Goal: Task Accomplishment & Management: Manage account settings

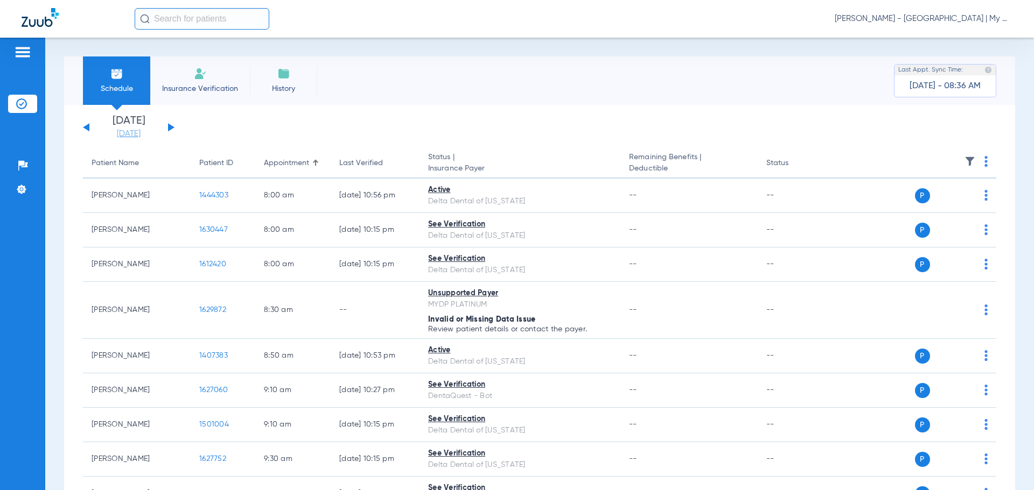
click at [137, 134] on link "[DATE]" at bounding box center [128, 134] width 65 height 11
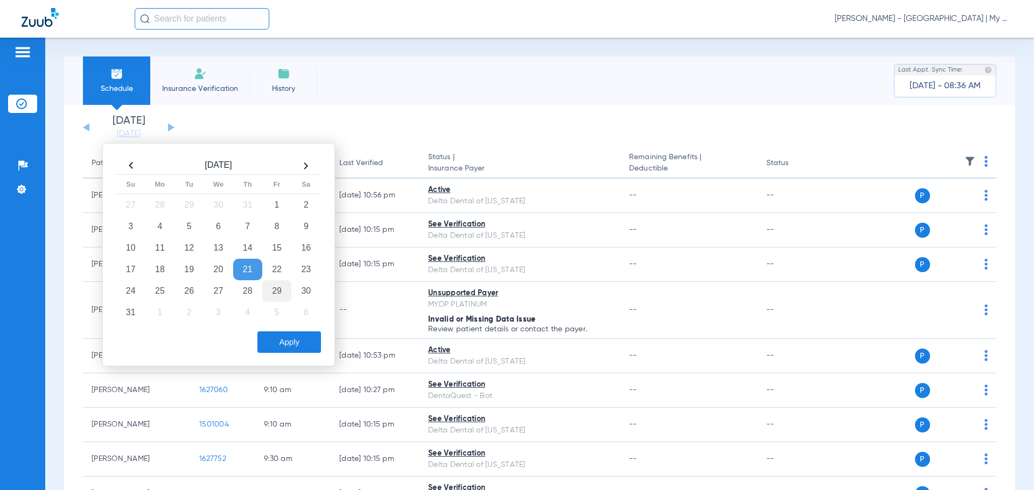
click at [273, 289] on td "29" at bounding box center [276, 291] width 29 height 22
click at [278, 341] on button "Apply" at bounding box center [289, 343] width 64 height 22
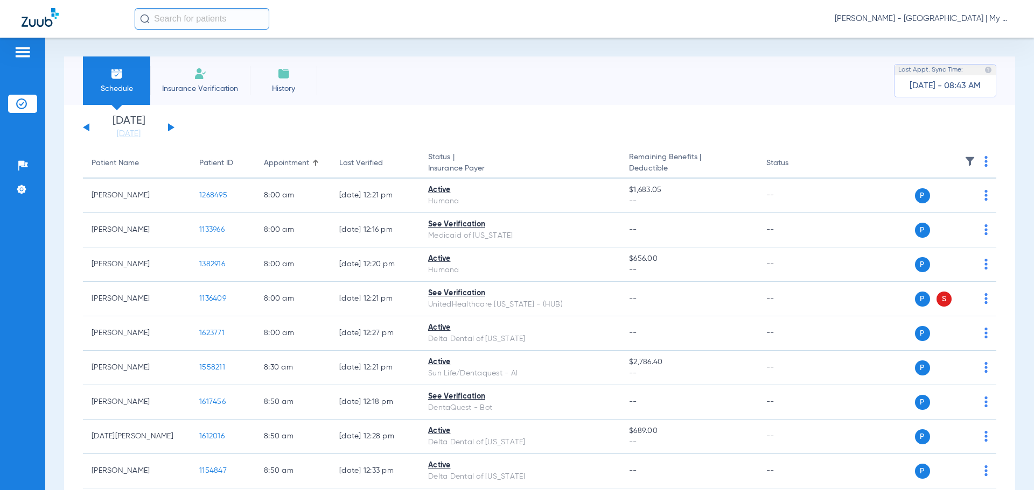
drag, startPoint x: 975, startPoint y: 117, endPoint x: 969, endPoint y: 113, distance: 7.3
click at [975, 117] on app-single-date-navigator "[DATE] [DATE] [DATE] [DATE] [DATE] [DATE] [DATE] [DATE] [DATE] [DATE] [DATE] [D…" at bounding box center [539, 128] width 913 height 24
click at [930, 17] on span "[PERSON_NAME] - [GEOGRAPHIC_DATA] | My Community Dental Centers" at bounding box center [923, 18] width 178 height 11
click at [970, 37] on span "Account Selection" at bounding box center [972, 38] width 60 height 8
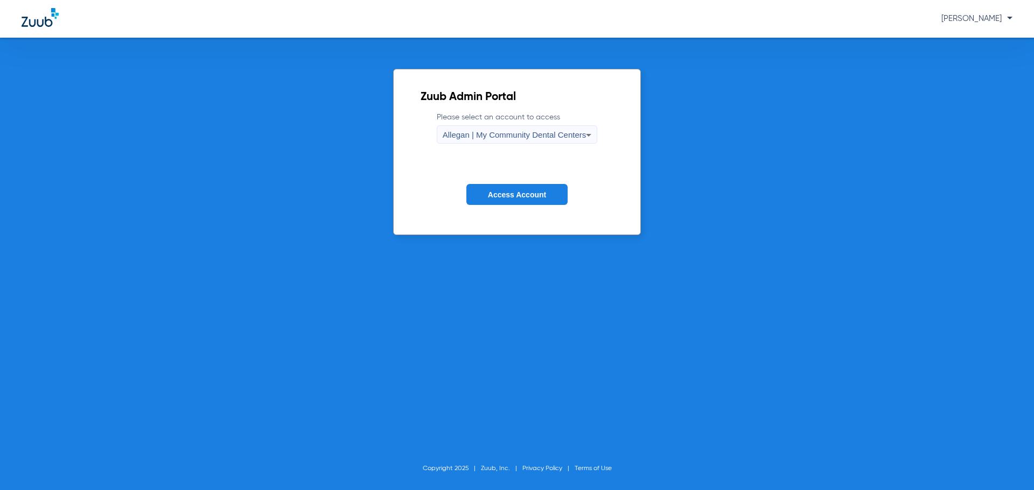
click at [494, 137] on span "Allegan | My Community Dental Centers" at bounding box center [514, 134] width 144 height 9
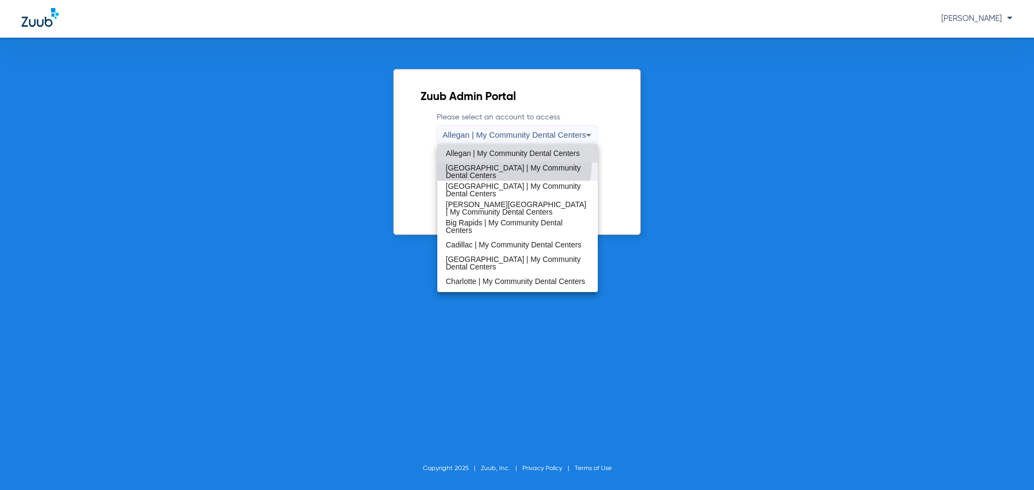
click at [495, 163] on mat-option "[GEOGRAPHIC_DATA] | My Community Dental Centers" at bounding box center [517, 172] width 161 height 18
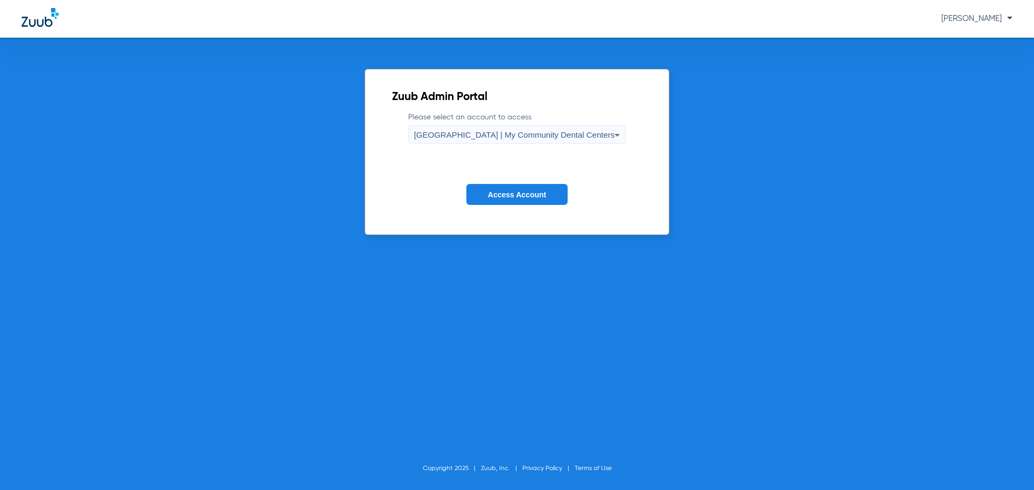
drag, startPoint x: 523, startPoint y: 196, endPoint x: 522, endPoint y: 34, distance: 162.6
click at [522, 196] on span "Access Account" at bounding box center [517, 195] width 58 height 9
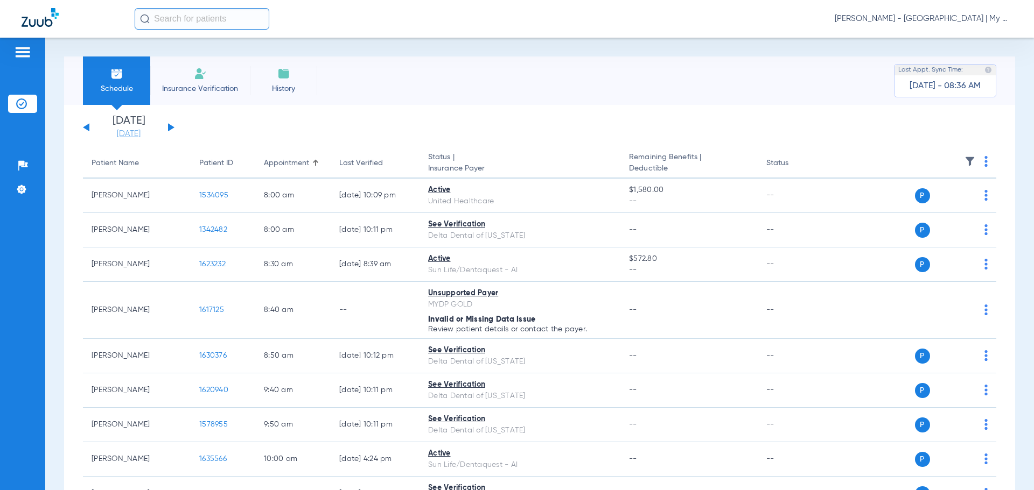
click at [142, 134] on link "[DATE]" at bounding box center [128, 134] width 65 height 11
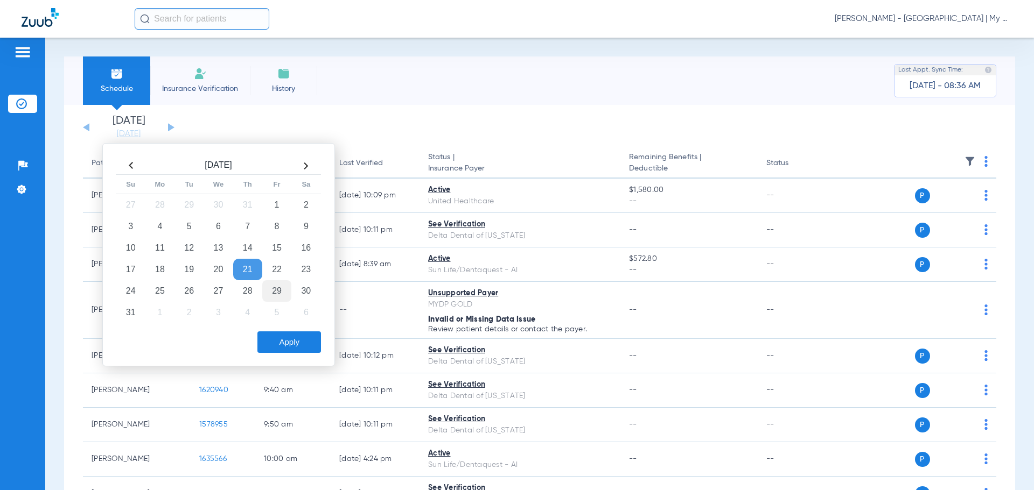
click at [265, 285] on td "29" at bounding box center [276, 291] width 29 height 22
drag, startPoint x: 286, startPoint y: 340, endPoint x: 284, endPoint y: 320, distance: 20.6
click at [286, 340] on button "Apply" at bounding box center [289, 343] width 64 height 22
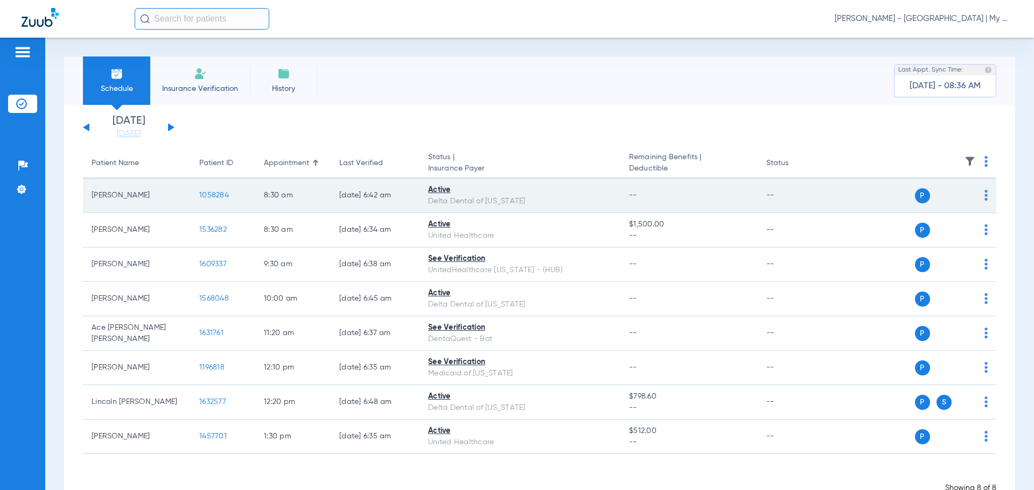
scroll to position [33, 0]
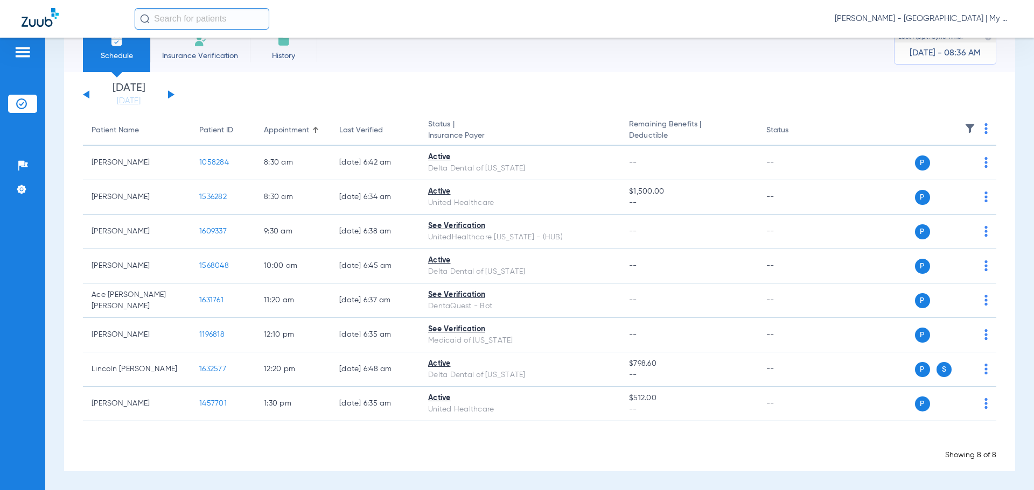
click at [618, 453] on div "Showing 8 of 8" at bounding box center [539, 455] width 913 height 11
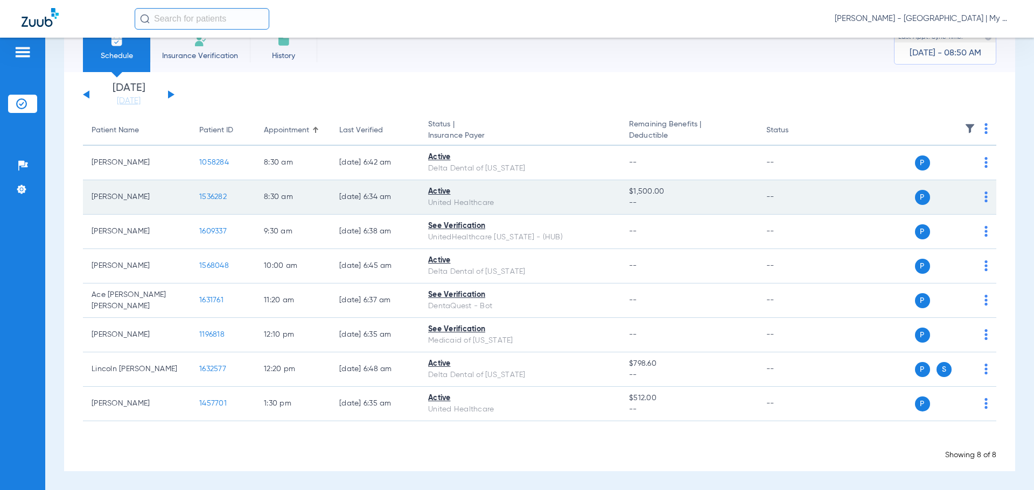
click at [198, 195] on td "1536282" at bounding box center [223, 197] width 65 height 34
click at [205, 198] on span "1536282" at bounding box center [212, 197] width 27 height 8
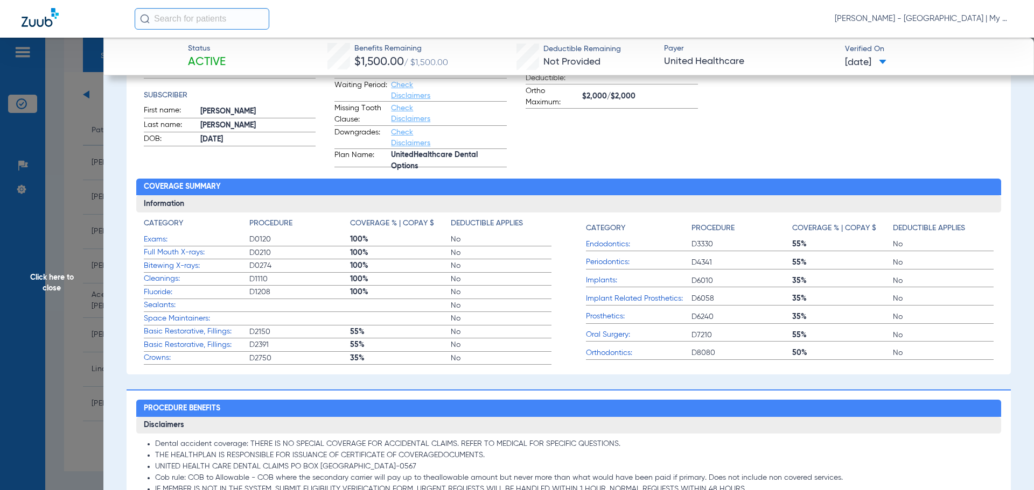
scroll to position [0, 0]
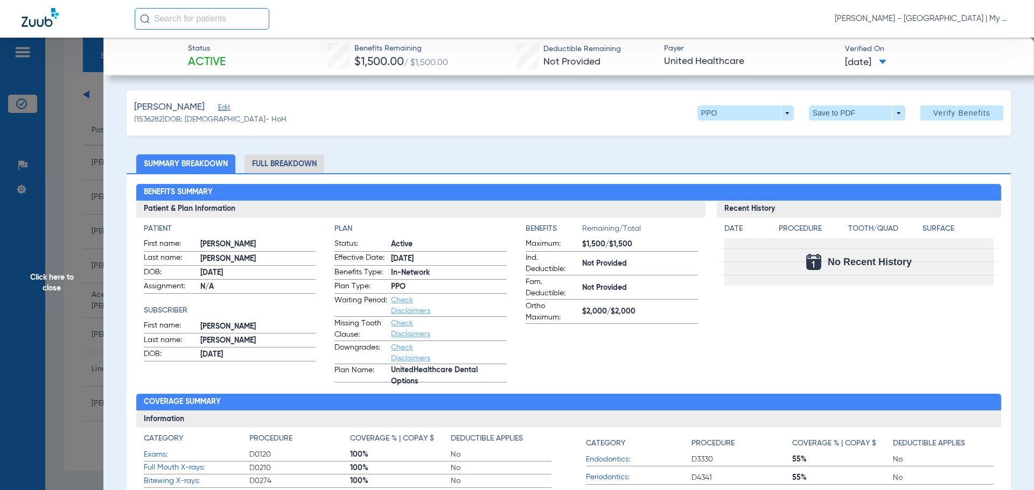
click at [291, 163] on li "Full Breakdown" at bounding box center [284, 163] width 80 height 19
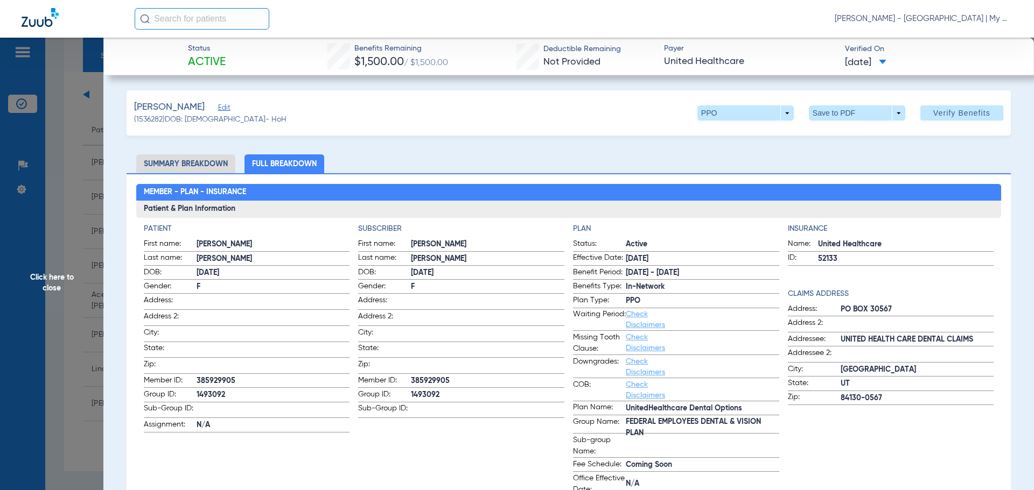
click at [43, 285] on span "Click here to close" at bounding box center [51, 283] width 103 height 490
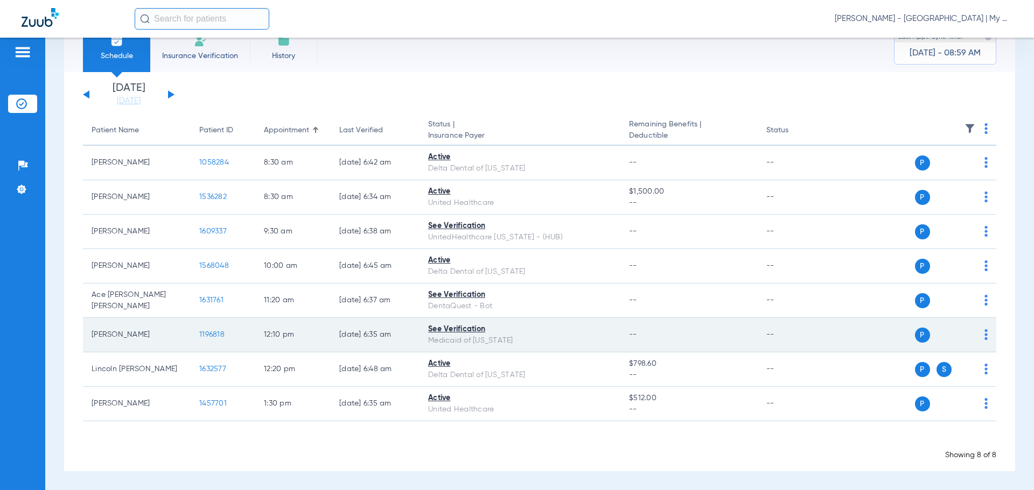
click at [207, 336] on span "1196818" at bounding box center [211, 335] width 25 height 8
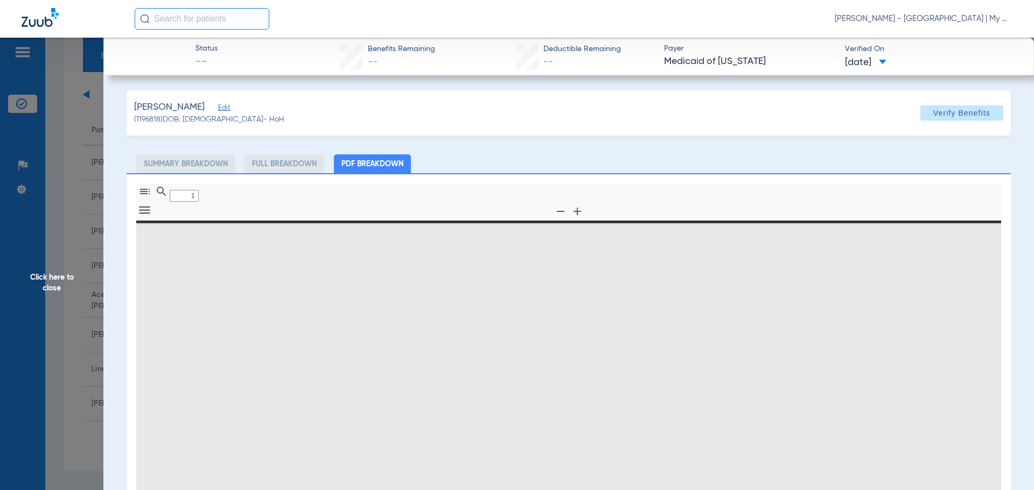
type input "0"
select select "page-width"
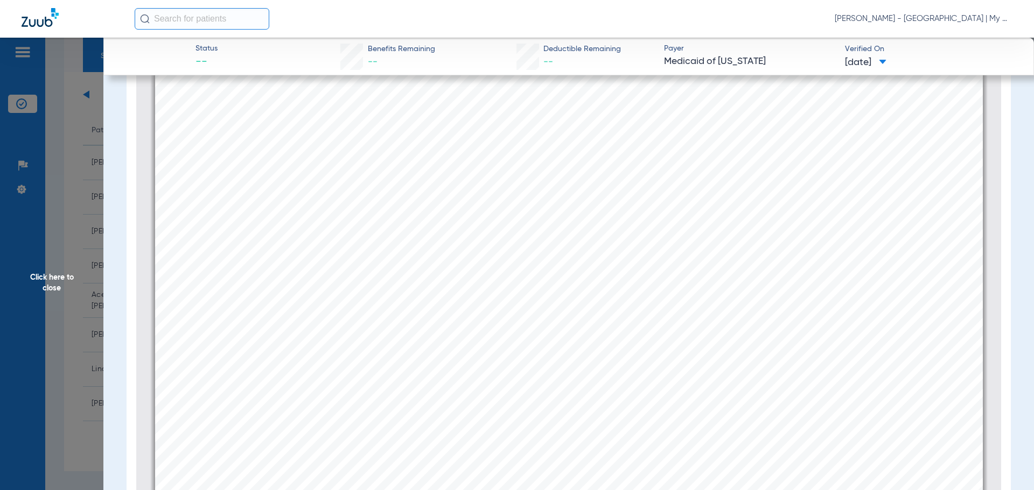
scroll to position [1297, 0]
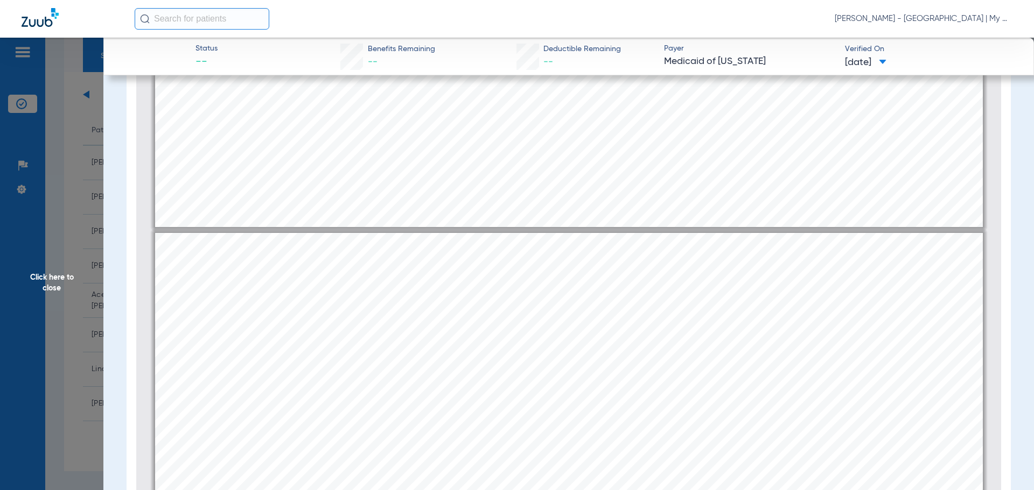
type input "1"
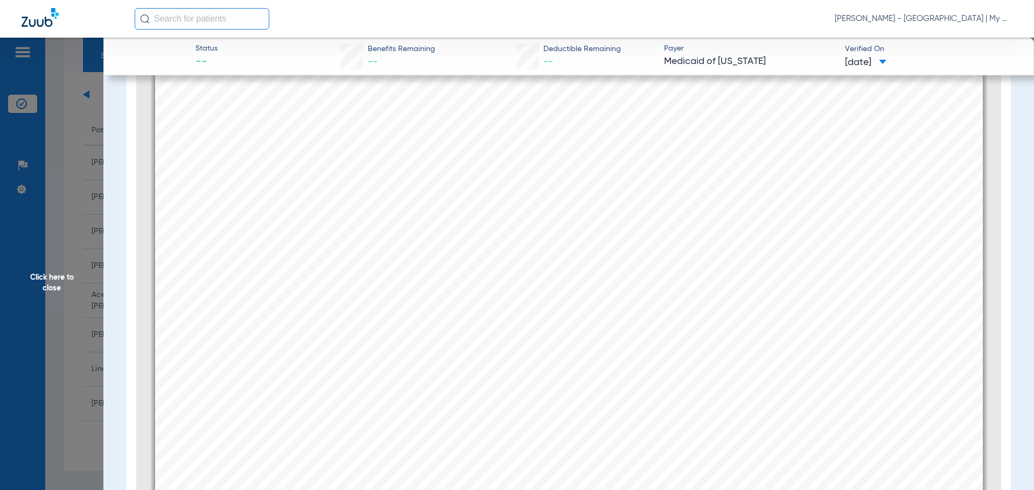
scroll to position [382, 0]
drag, startPoint x: 54, startPoint y: 237, endPoint x: 216, endPoint y: 476, distance: 288.6
click at [58, 244] on span "Click here to close" at bounding box center [51, 283] width 103 height 490
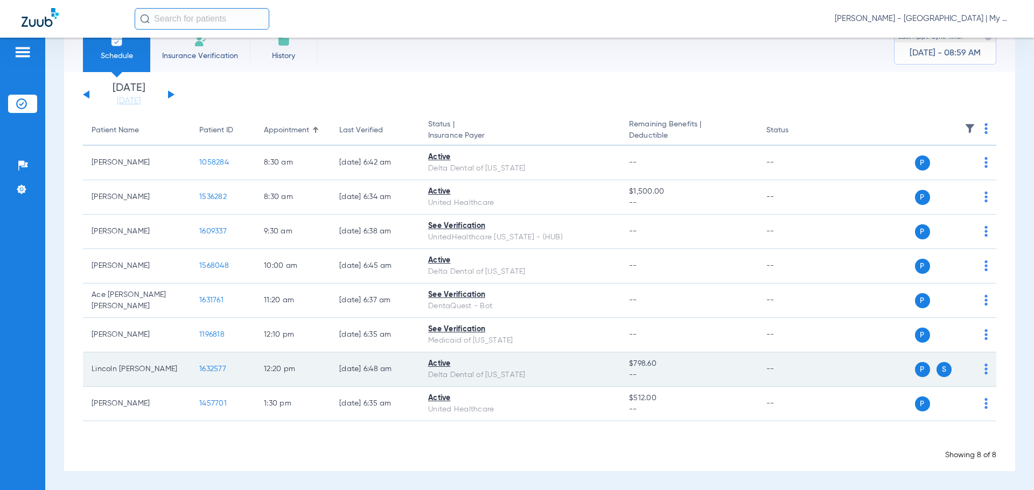
click at [216, 376] on td "1632577" at bounding box center [223, 370] width 65 height 34
click at [214, 368] on span "1632577" at bounding box center [212, 370] width 27 height 8
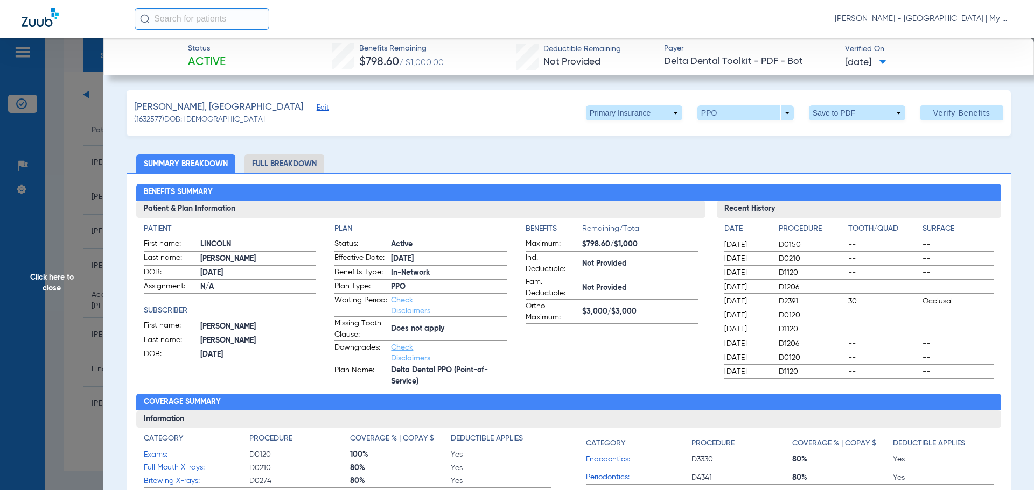
click at [299, 168] on li "Full Breakdown" at bounding box center [284, 163] width 80 height 19
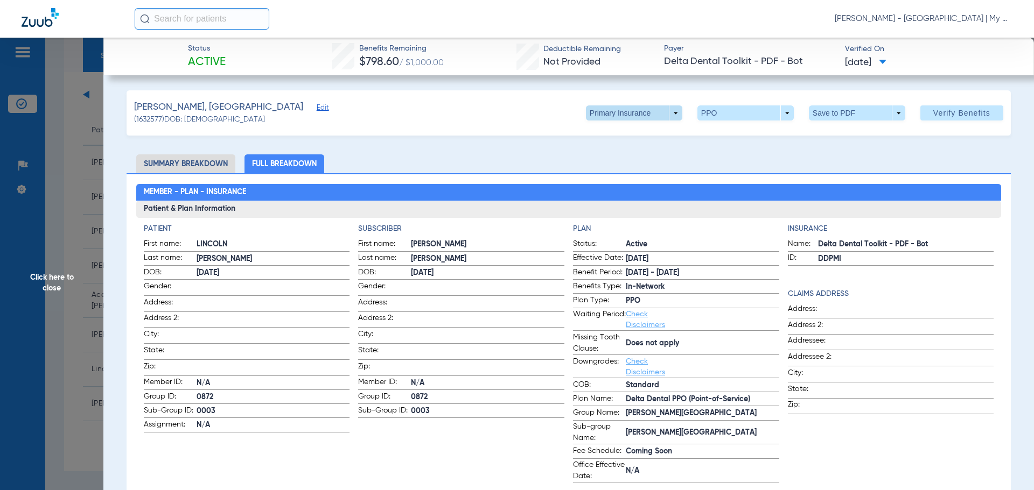
click at [666, 111] on span at bounding box center [634, 113] width 96 height 15
drag, startPoint x: 618, startPoint y: 159, endPoint x: 656, endPoint y: 137, distance: 44.1
click at [619, 157] on span "Secondary Insurance" at bounding box center [622, 156] width 71 height 8
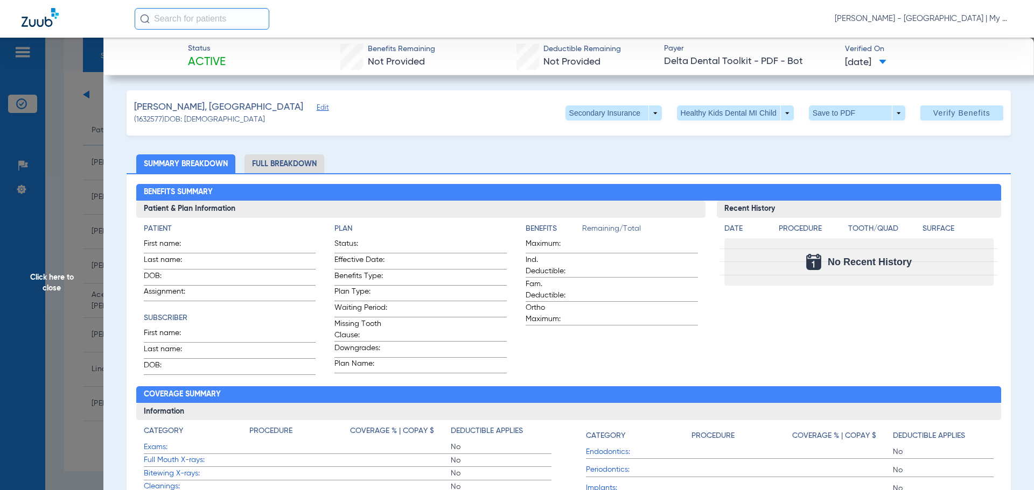
click at [281, 165] on li "Full Breakdown" at bounding box center [284, 163] width 80 height 19
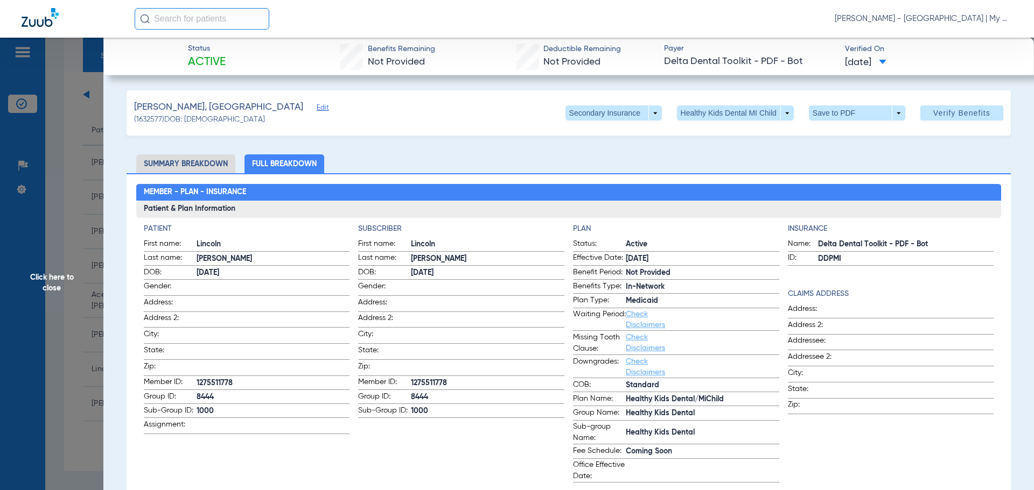
drag, startPoint x: 38, startPoint y: 278, endPoint x: 44, endPoint y: 280, distance: 6.3
click at [39, 278] on span "Click here to close" at bounding box center [51, 283] width 103 height 490
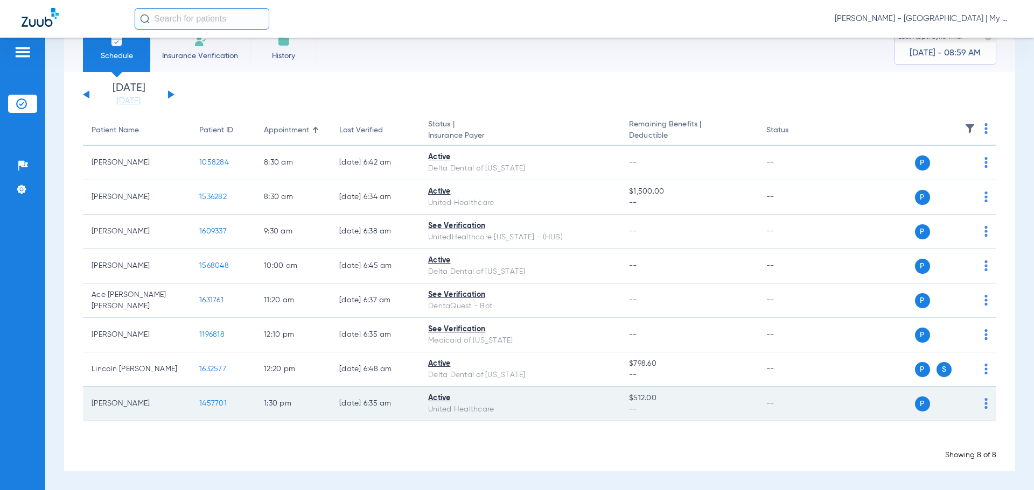
click at [215, 405] on span "1457701" at bounding box center [212, 404] width 27 height 8
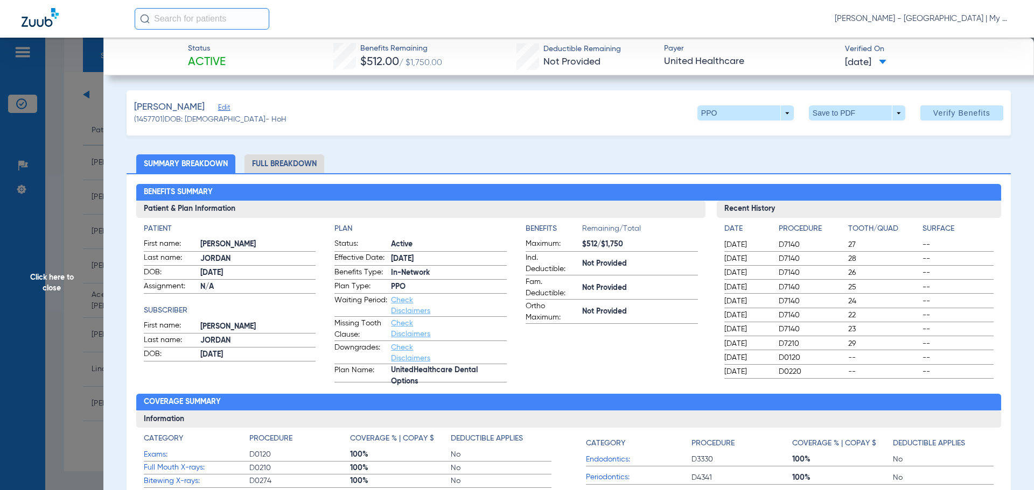
click at [298, 160] on li "Full Breakdown" at bounding box center [284, 163] width 80 height 19
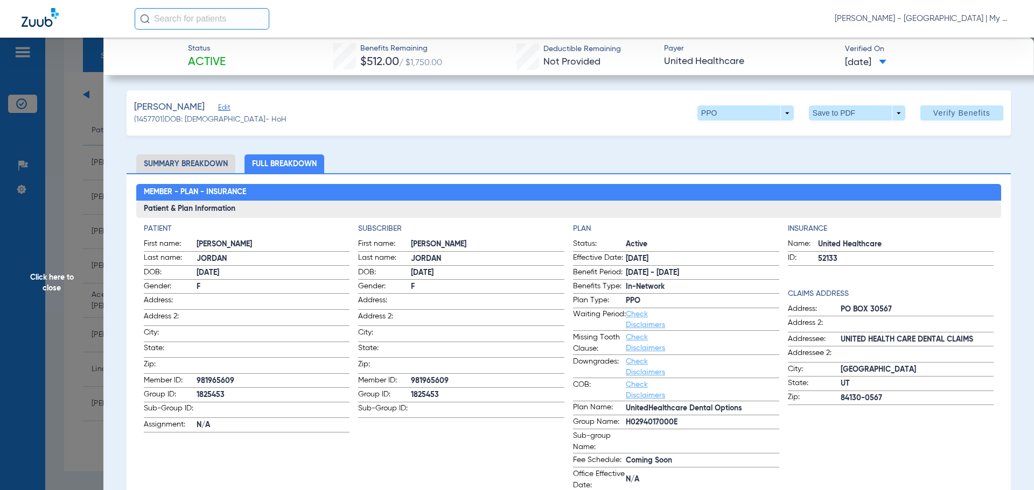
drag, startPoint x: 52, startPoint y: 275, endPoint x: 51, endPoint y: 266, distance: 8.7
click at [52, 274] on span "Click here to close" at bounding box center [51, 283] width 103 height 490
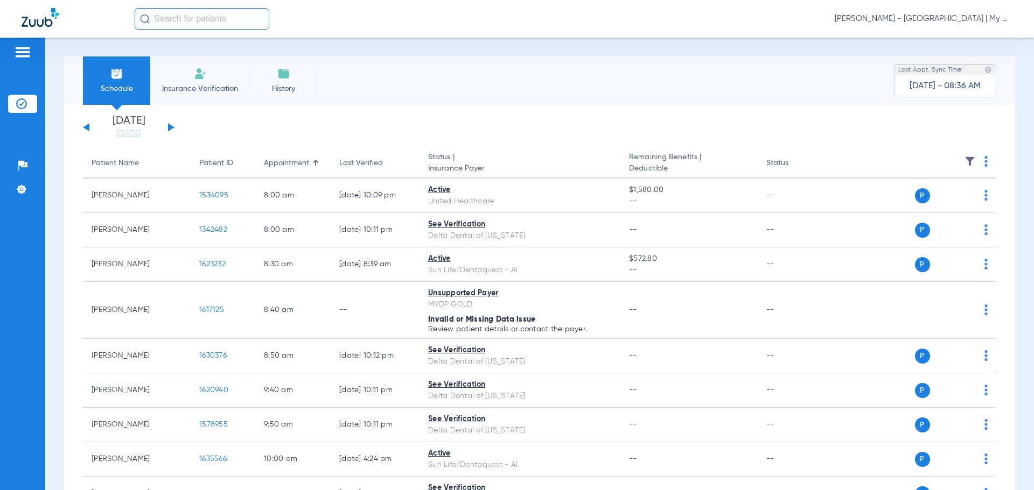
drag, startPoint x: 967, startPoint y: 107, endPoint x: 952, endPoint y: 97, distance: 18.7
click at [905, 19] on span "[PERSON_NAME] - [GEOGRAPHIC_DATA] | My Community Dental Centers" at bounding box center [923, 18] width 178 height 11
click at [974, 41] on span "Account Selection" at bounding box center [972, 38] width 60 height 8
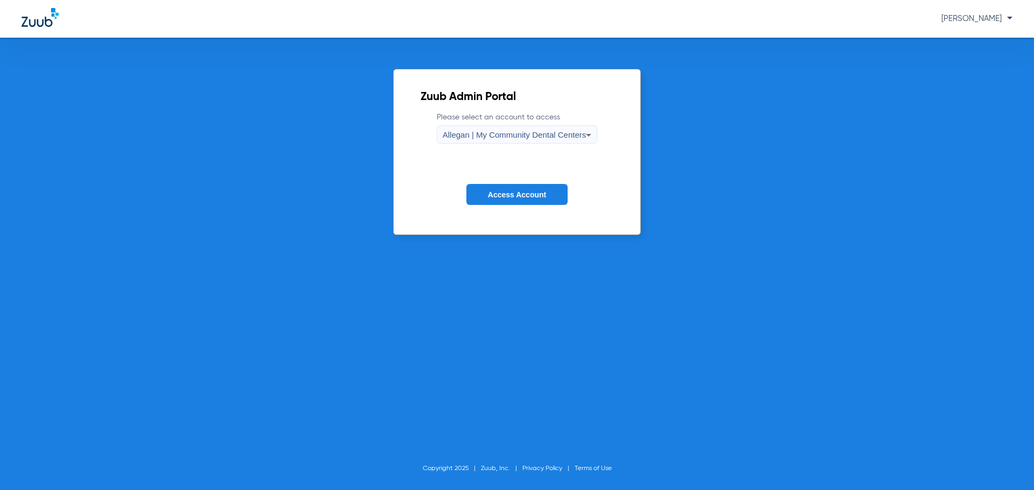
click at [507, 131] on span "Allegan | My Community Dental Centers" at bounding box center [514, 134] width 144 height 9
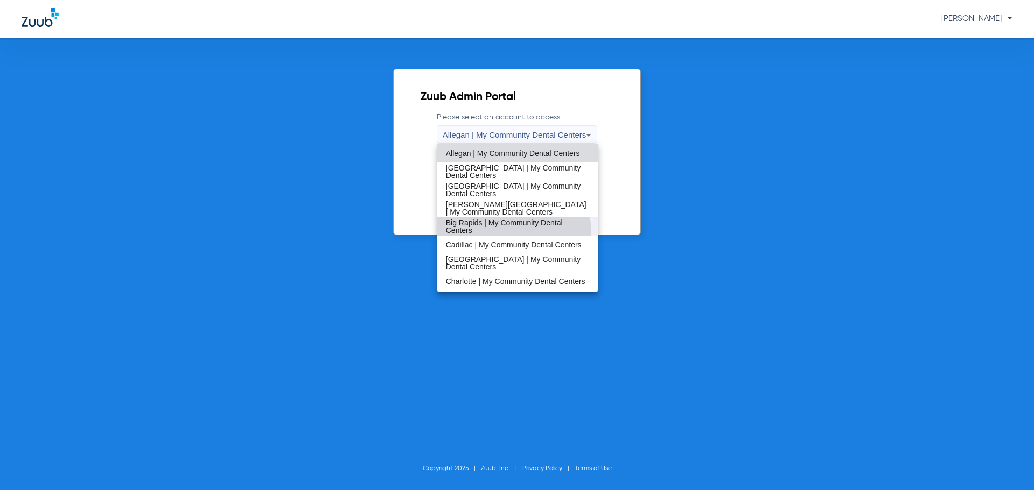
click at [499, 234] on span "Big Rapids | My Community Dental Centers" at bounding box center [518, 226] width 144 height 15
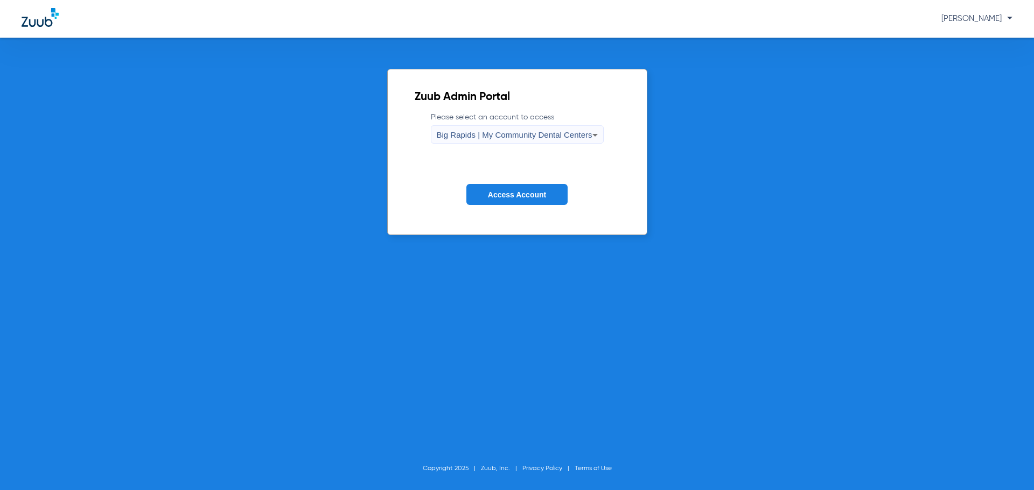
click at [516, 199] on button "Access Account" at bounding box center [516, 194] width 101 height 21
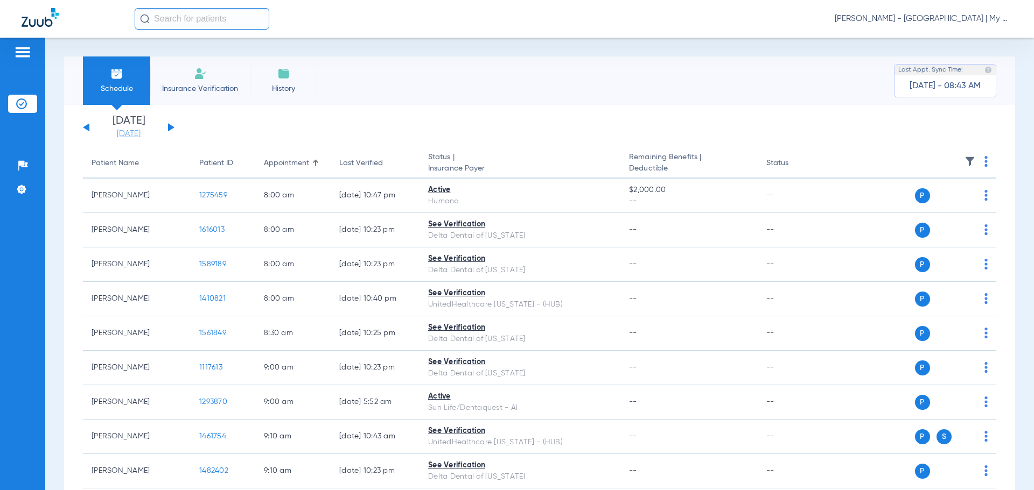
click at [132, 137] on link "[DATE]" at bounding box center [128, 134] width 65 height 11
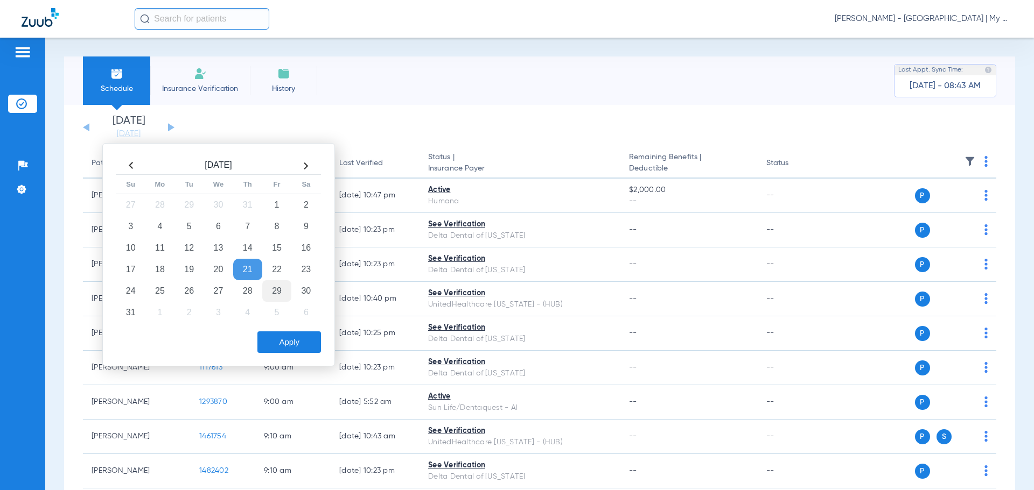
drag, startPoint x: 275, startPoint y: 287, endPoint x: 279, endPoint y: 301, distance: 14.3
click at [273, 286] on td "29" at bounding box center [276, 291] width 29 height 22
drag, startPoint x: 289, startPoint y: 340, endPoint x: 272, endPoint y: 312, distance: 33.3
click at [290, 340] on button "Apply" at bounding box center [289, 343] width 64 height 22
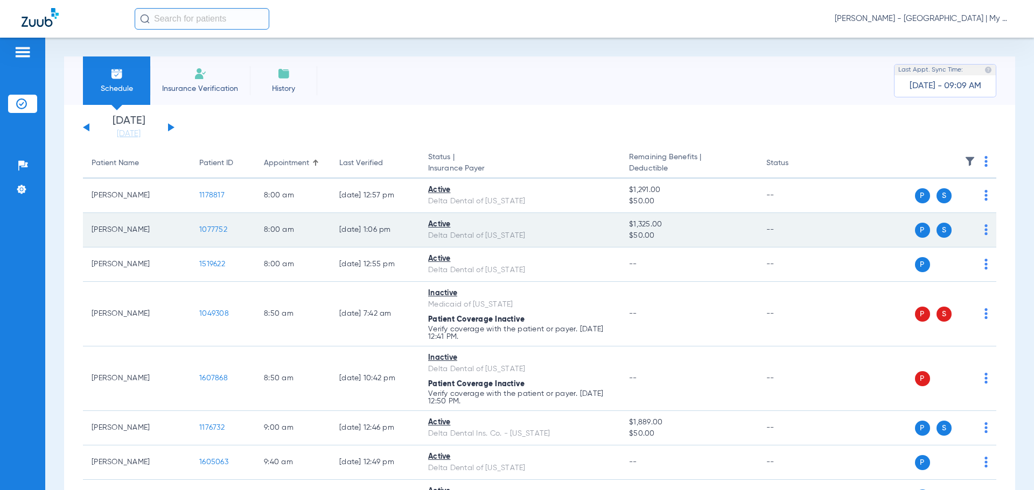
click at [208, 230] on span "1077752" at bounding box center [213, 230] width 28 height 8
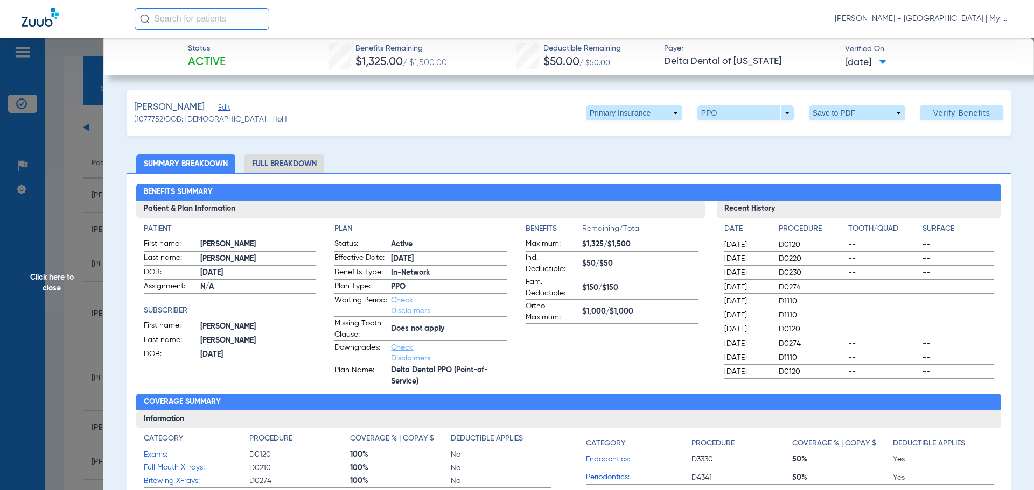
click at [275, 163] on li "Full Breakdown" at bounding box center [284, 163] width 80 height 19
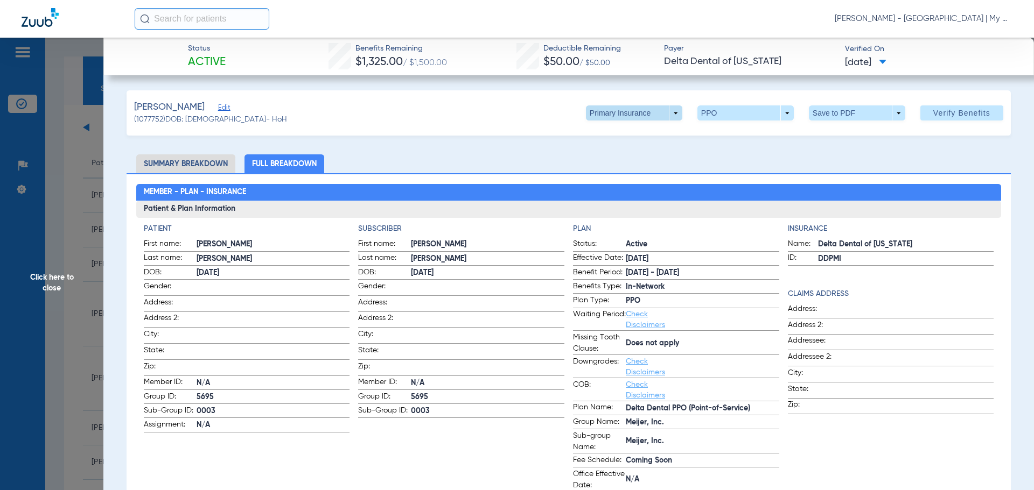
click at [666, 113] on span at bounding box center [634, 113] width 96 height 15
click at [608, 156] on span "Secondary Insurance" at bounding box center [622, 156] width 71 height 8
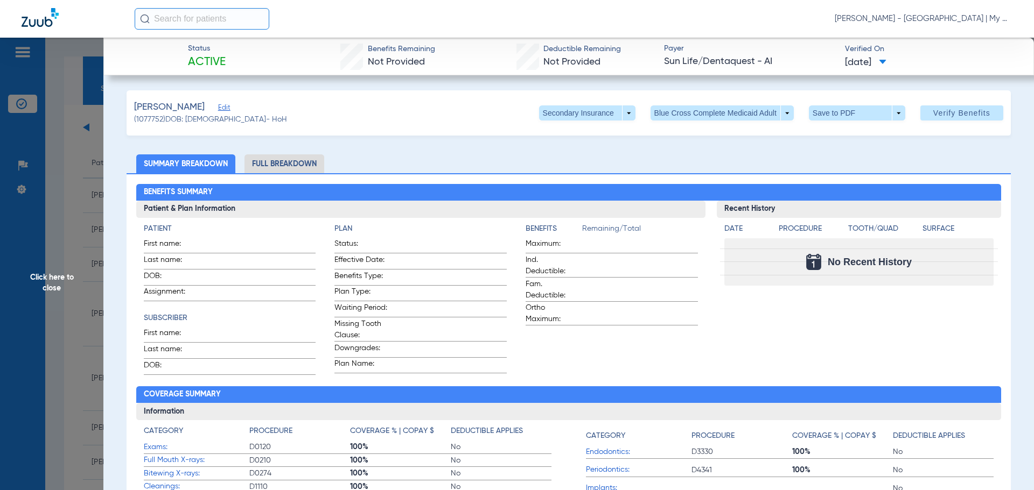
click at [285, 158] on li "Full Breakdown" at bounding box center [284, 163] width 80 height 19
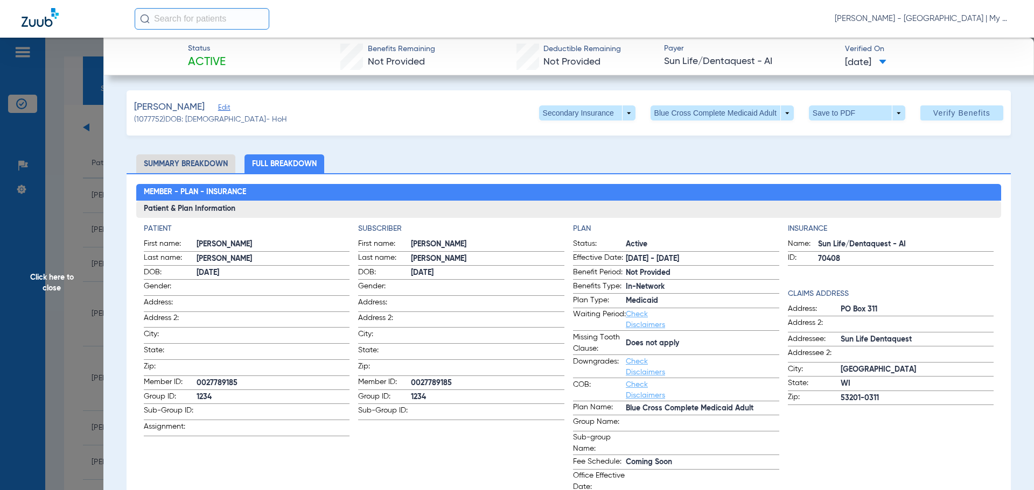
click at [50, 283] on span "Click here to close" at bounding box center [51, 283] width 103 height 490
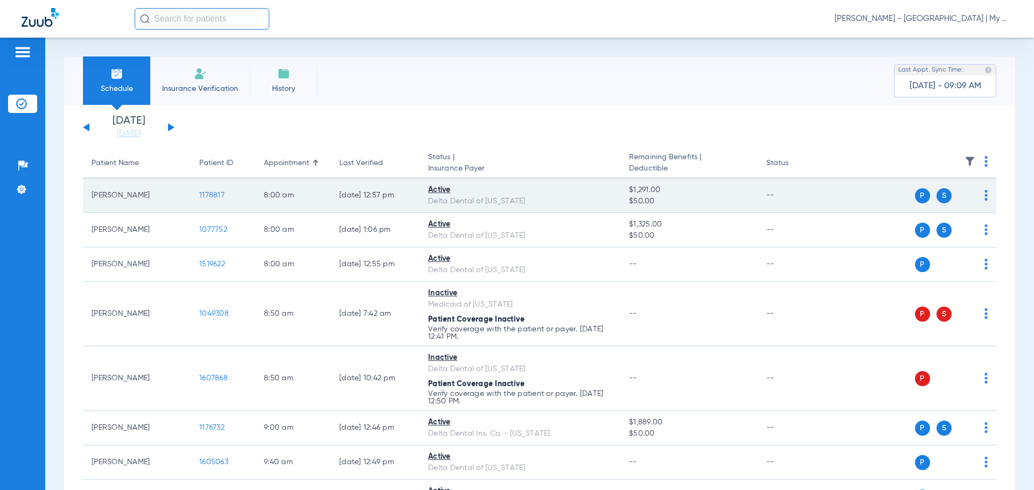
click at [217, 197] on span "1178817" at bounding box center [211, 196] width 25 height 8
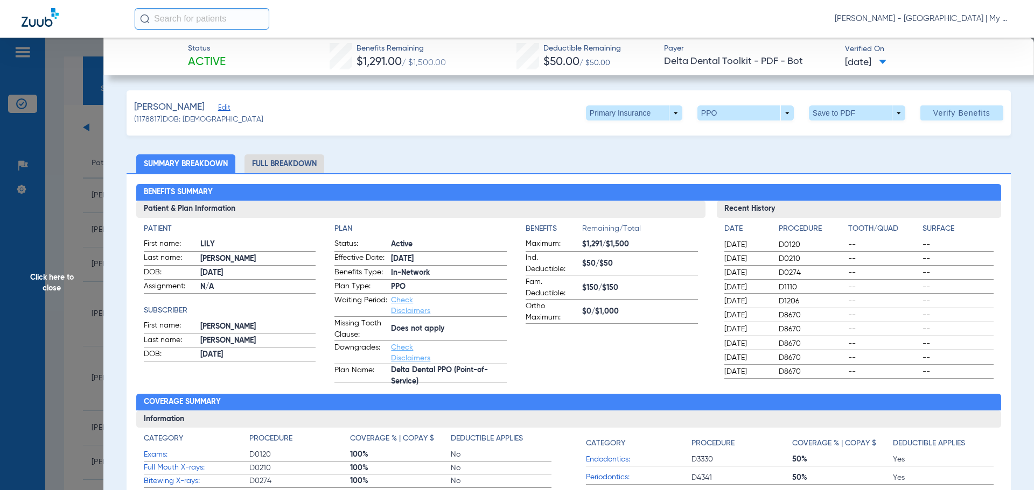
click at [270, 159] on li "Full Breakdown" at bounding box center [284, 163] width 80 height 19
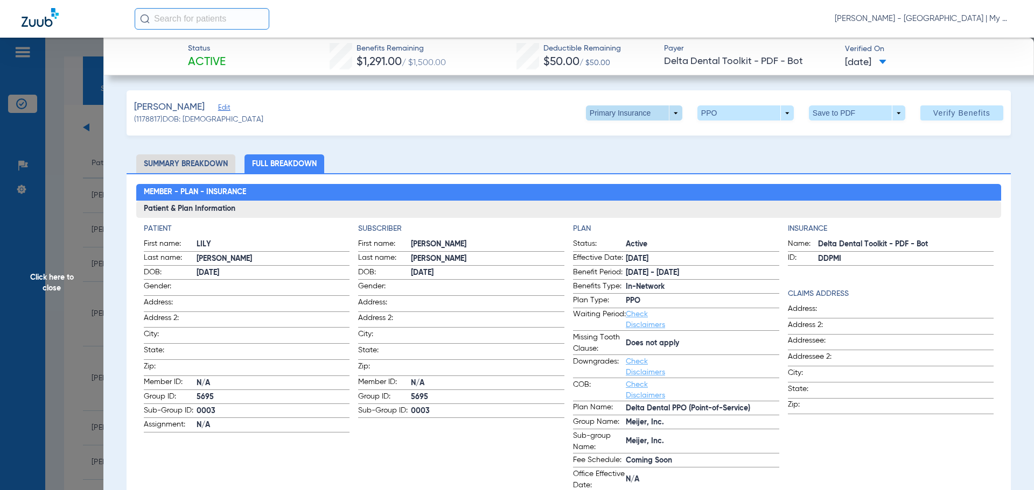
drag, startPoint x: 660, startPoint y: 105, endPoint x: 663, endPoint y: 110, distance: 5.5
click at [662, 107] on div "Stanton, Lily Edit (1178817) DOB: 11/12/2008 Primary Insurance arrow_drop_down …" at bounding box center [569, 112] width 884 height 45
click at [663, 110] on span at bounding box center [634, 113] width 96 height 15
drag, startPoint x: 650, startPoint y: 158, endPoint x: 651, endPoint y: 145, distance: 12.4
click at [650, 156] on span "Secondary Insurance" at bounding box center [622, 156] width 71 height 8
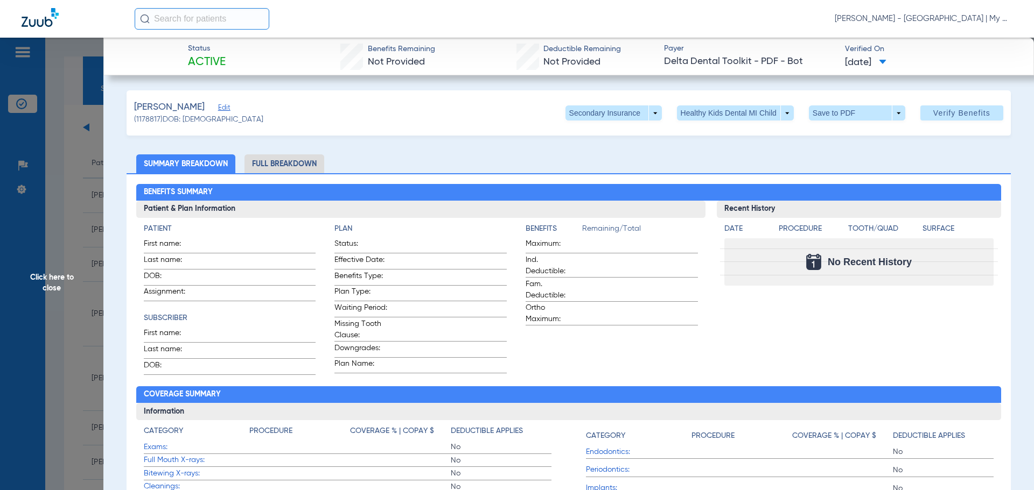
click at [297, 167] on li "Full Breakdown" at bounding box center [284, 163] width 80 height 19
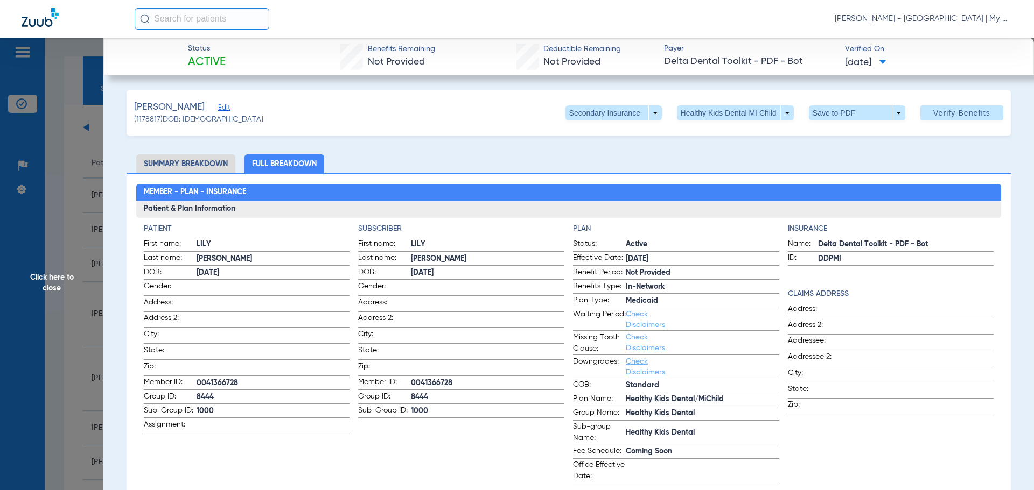
click at [47, 282] on span "Click here to close" at bounding box center [51, 283] width 103 height 490
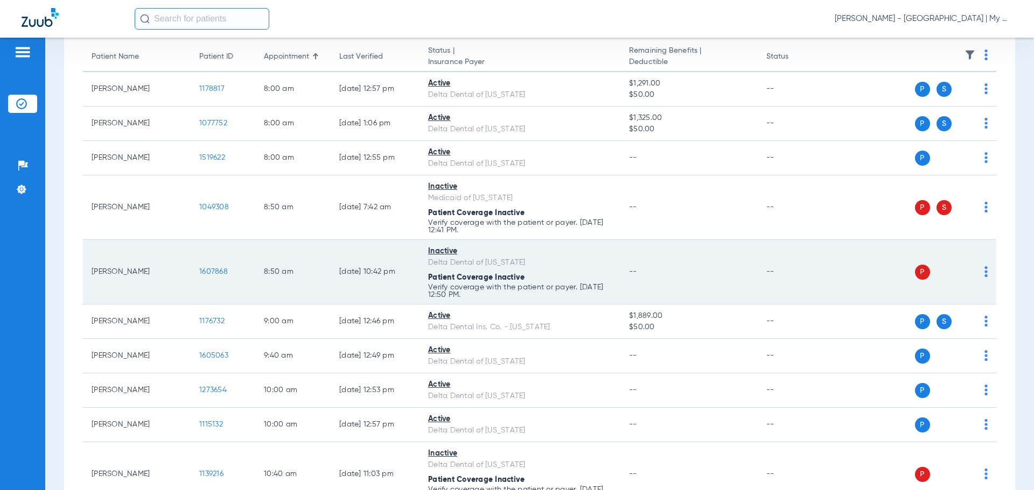
scroll to position [108, 0]
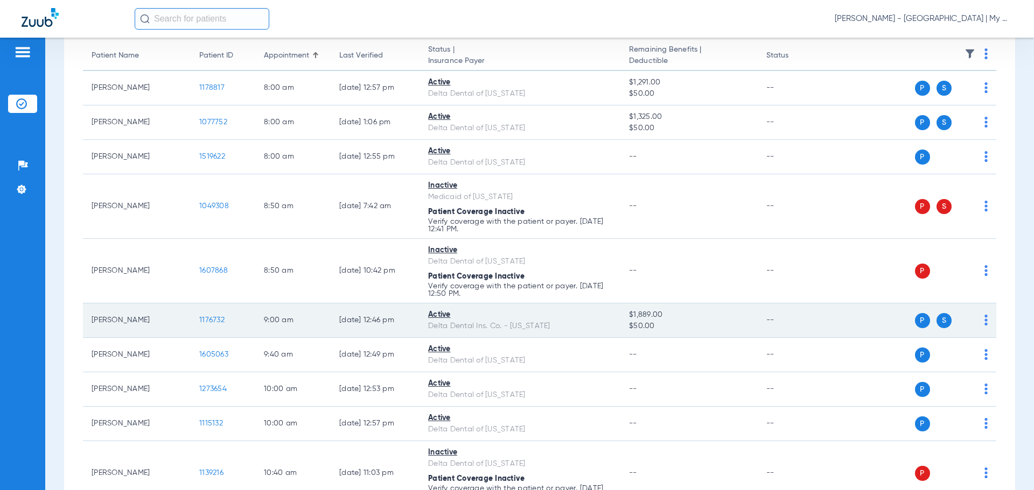
click at [219, 321] on span "1176732" at bounding box center [211, 321] width 25 height 8
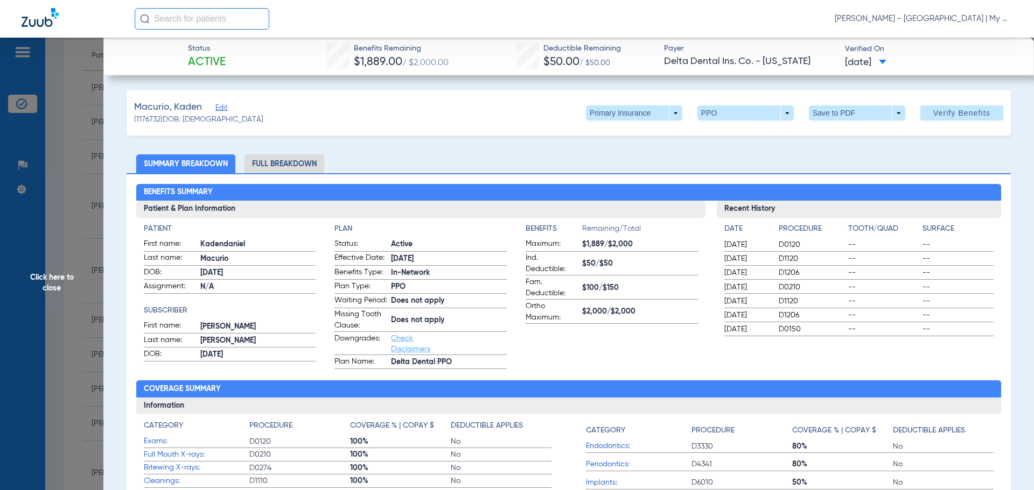
drag, startPoint x: 275, startPoint y: 162, endPoint x: 271, endPoint y: 152, distance: 10.9
click at [283, 166] on li "Full Breakdown" at bounding box center [284, 163] width 80 height 19
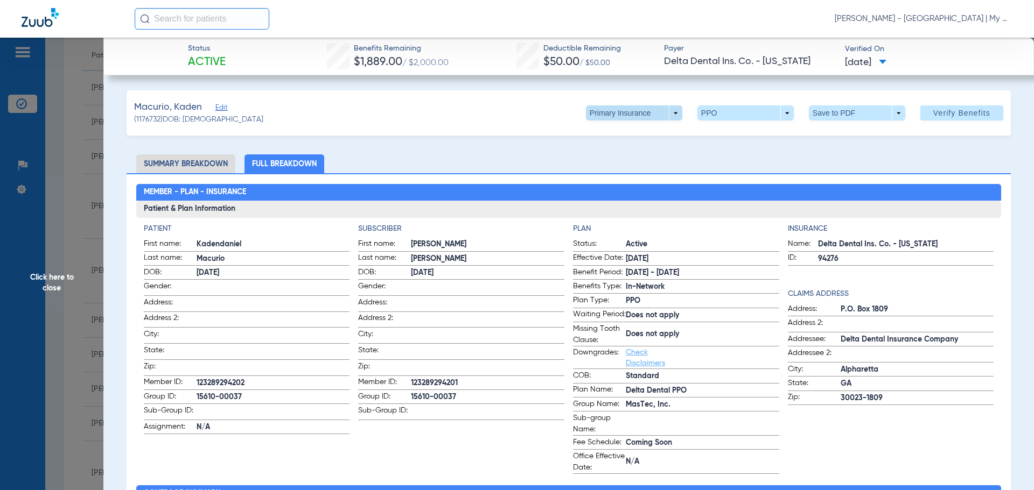
click at [668, 112] on span at bounding box center [634, 113] width 96 height 15
drag, startPoint x: 609, startPoint y: 158, endPoint x: 1017, endPoint y: 156, distance: 408.1
click at [609, 159] on span "Secondary Insurance" at bounding box center [622, 156] width 71 height 8
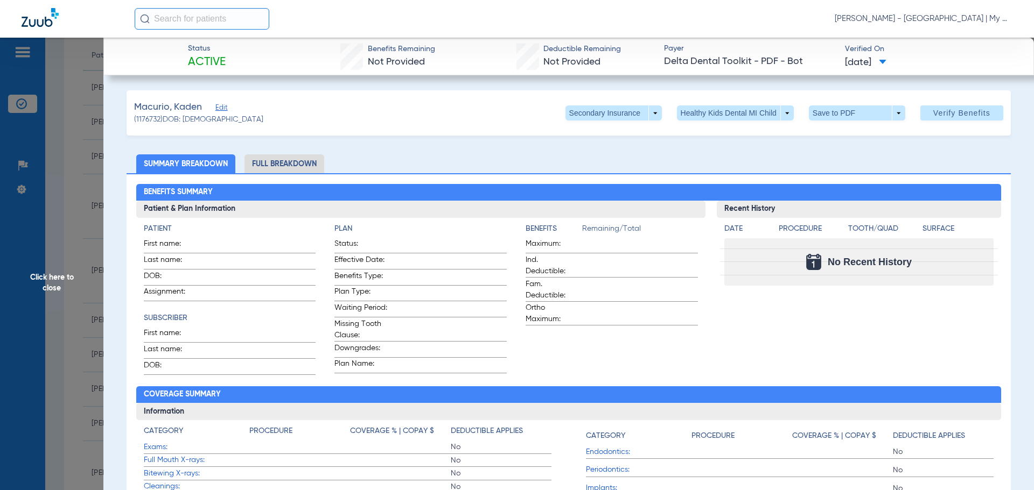
click at [276, 165] on li "Full Breakdown" at bounding box center [284, 163] width 80 height 19
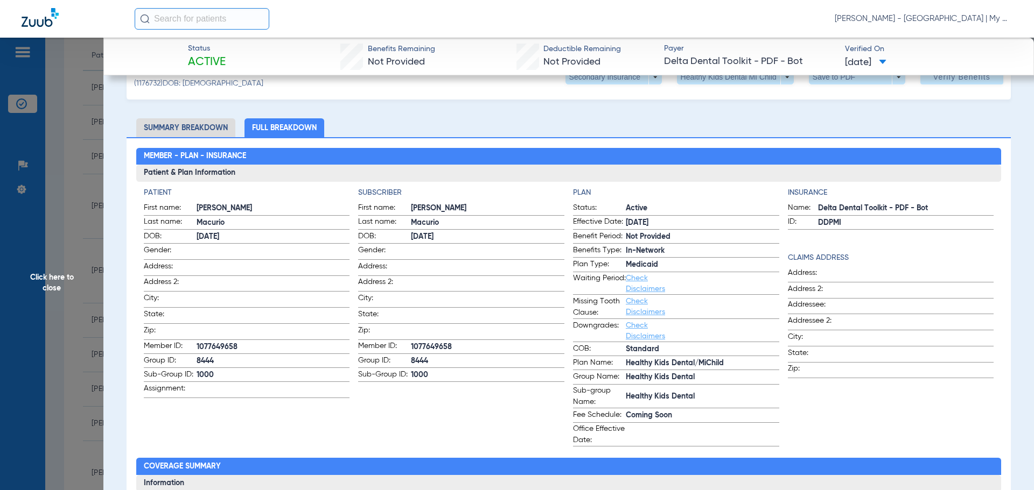
scroll to position [54, 0]
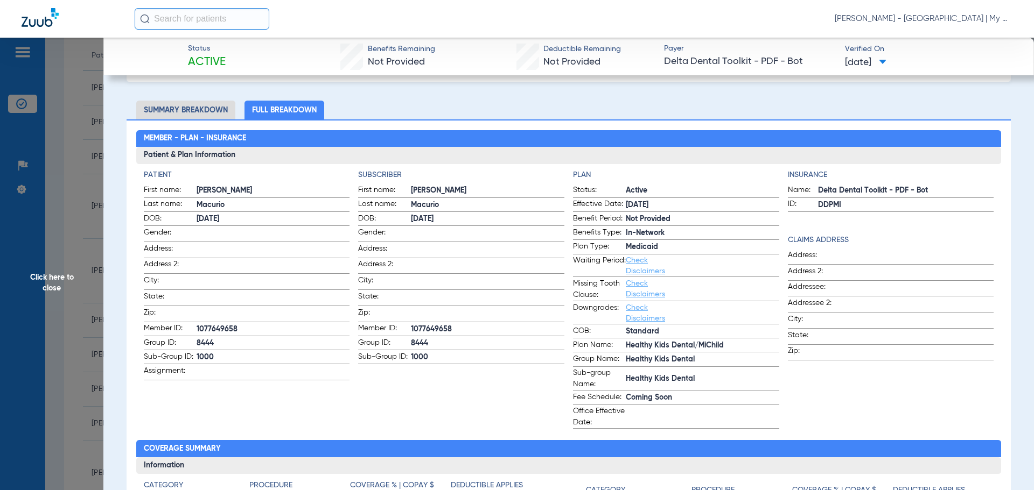
drag, startPoint x: 59, startPoint y: 283, endPoint x: 62, endPoint y: 288, distance: 6.1
click at [58, 283] on span "Click here to close" at bounding box center [51, 283] width 103 height 490
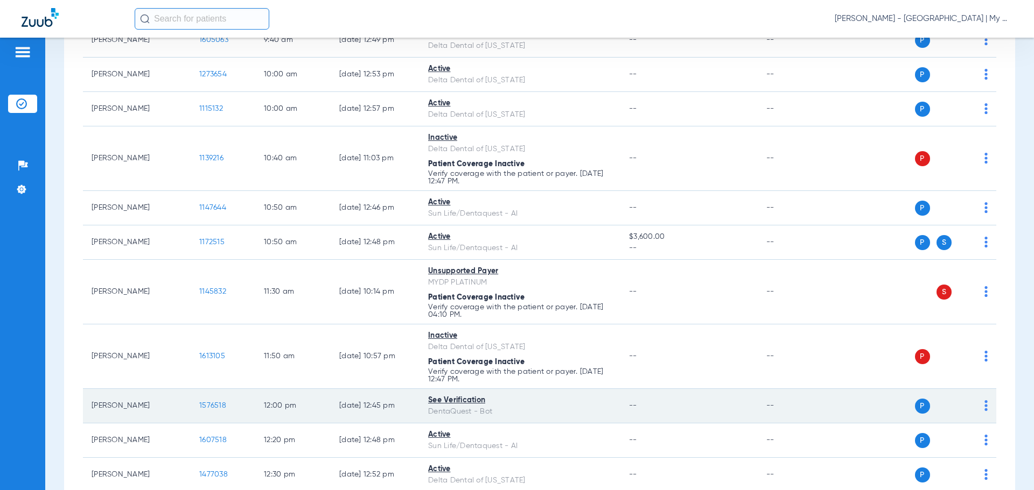
scroll to position [323, 0]
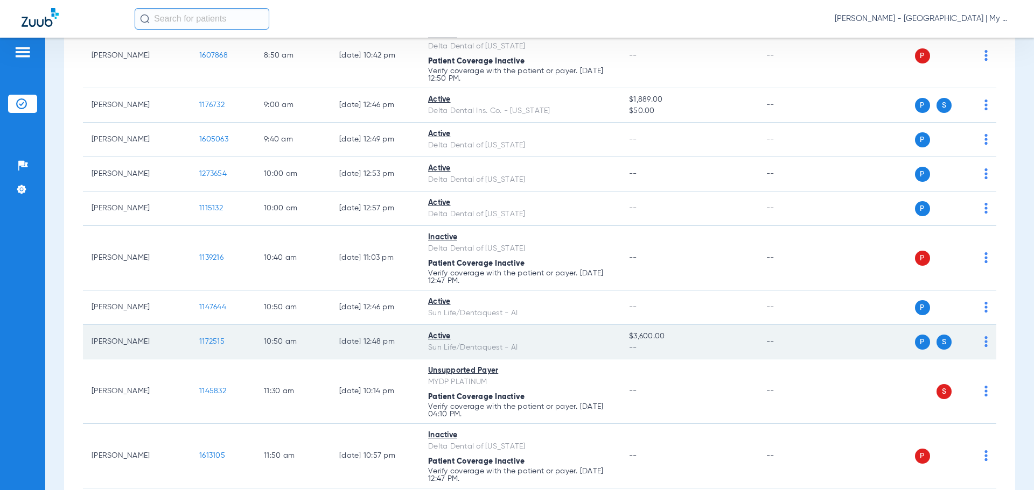
click at [206, 340] on span "1172515" at bounding box center [211, 342] width 25 height 8
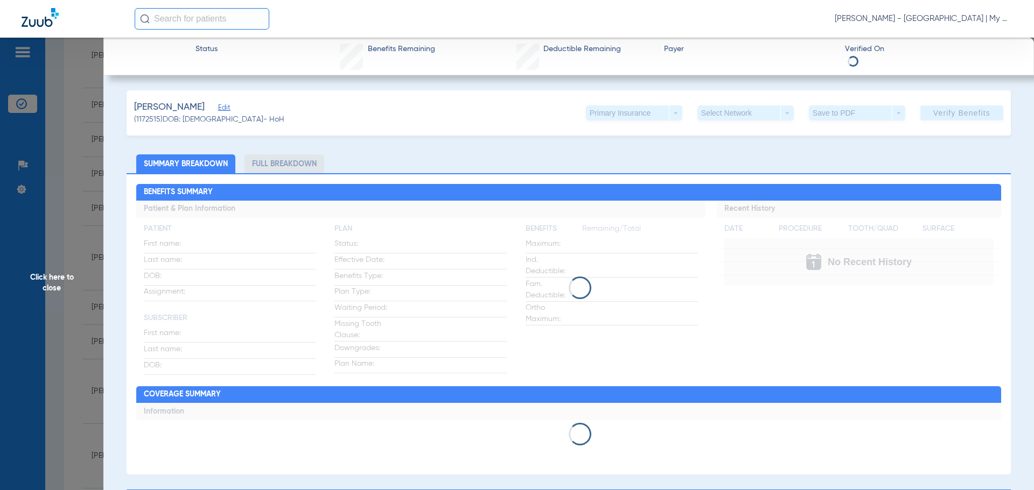
drag, startPoint x: 283, startPoint y: 164, endPoint x: 498, endPoint y: 193, distance: 217.4
click at [286, 165] on li "Full Breakdown" at bounding box center [284, 163] width 80 height 19
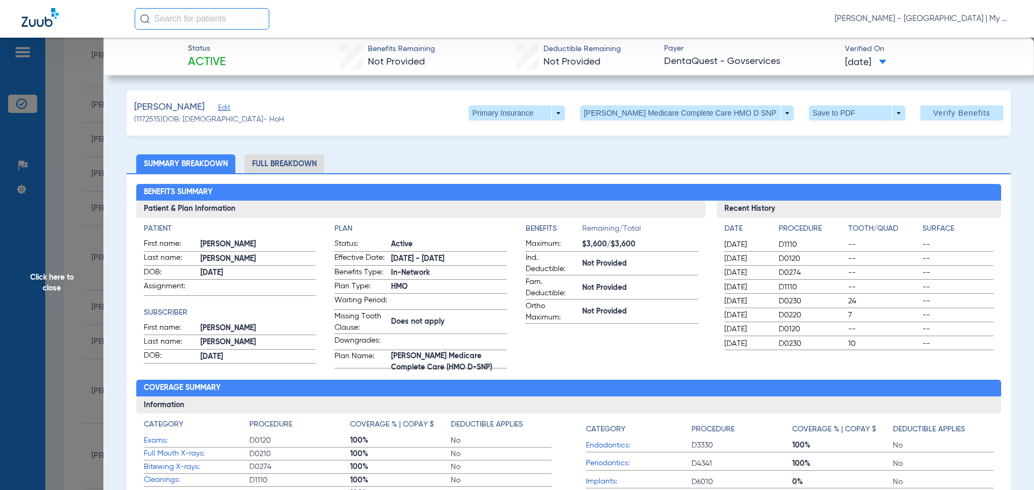
click at [280, 165] on li "Full Breakdown" at bounding box center [284, 163] width 80 height 19
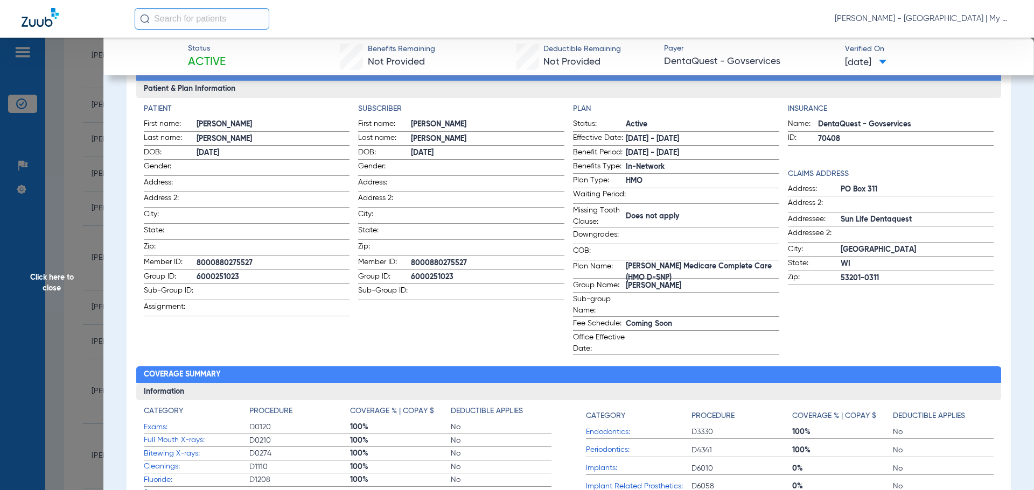
scroll to position [0, 0]
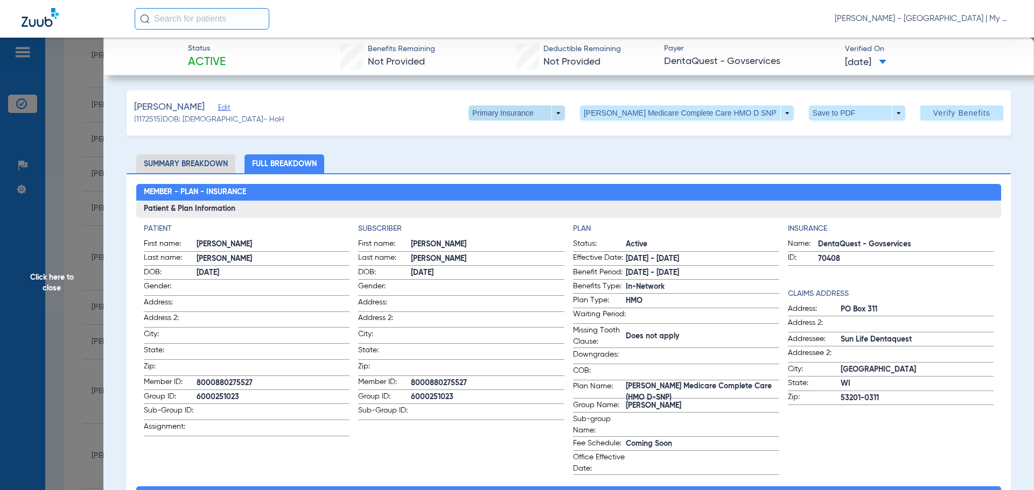
click at [565, 112] on span at bounding box center [516, 113] width 96 height 15
click at [547, 156] on span "Secondary Insurance" at bounding box center [544, 156] width 71 height 8
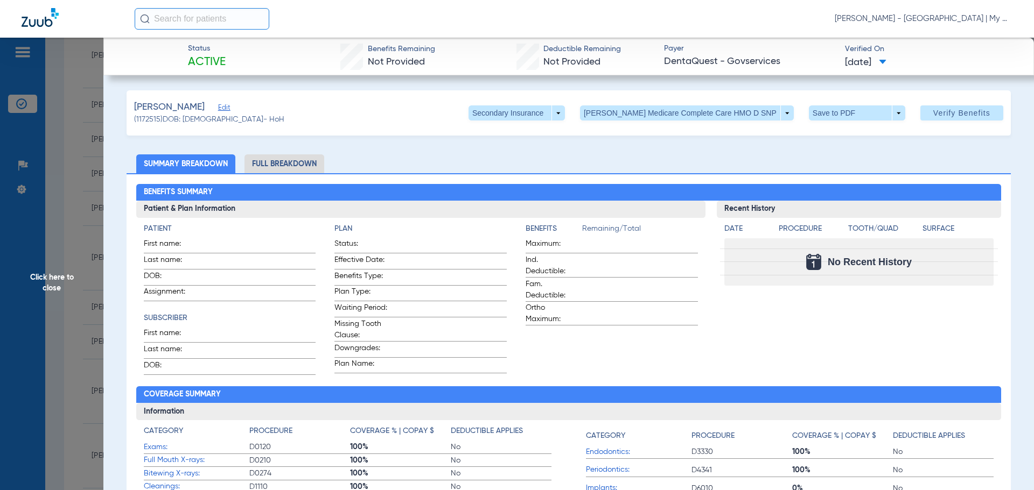
click at [303, 161] on li "Full Breakdown" at bounding box center [284, 163] width 80 height 19
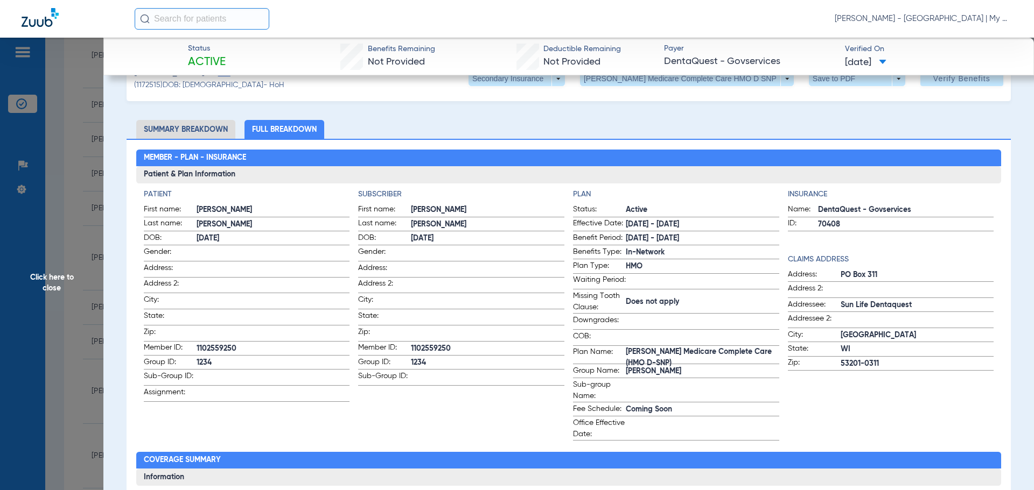
scroll to position [54, 0]
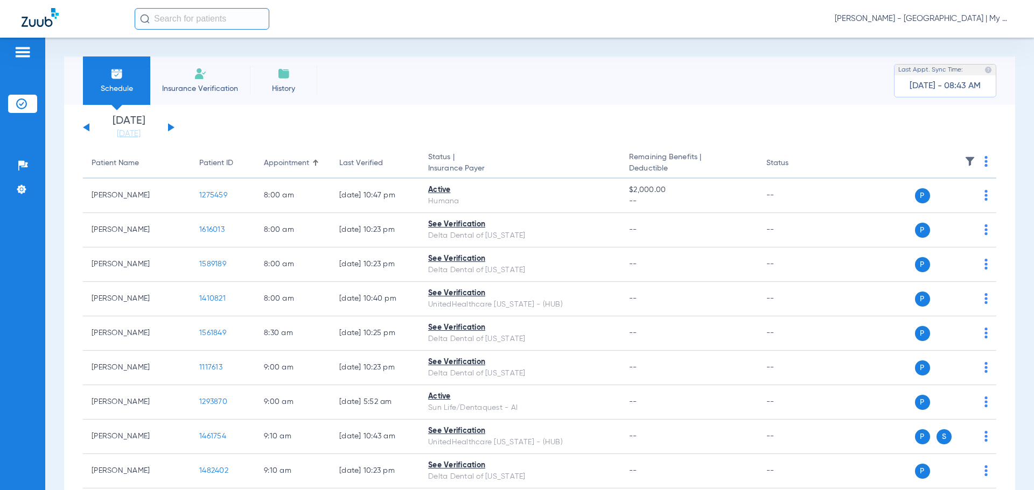
drag, startPoint x: 74, startPoint y: 42, endPoint x: 125, endPoint y: 40, distance: 51.7
click at [73, 41] on div "Schedule Insurance Verification History Last Appt. Sync Time: Today - 08:43 AM …" at bounding box center [539, 264] width 988 height 453
click at [906, 22] on span "[PERSON_NAME] - [GEOGRAPHIC_DATA] | My Community Dental Centers" at bounding box center [923, 18] width 178 height 11
click at [961, 43] on button "Account Selection" at bounding box center [972, 38] width 78 height 22
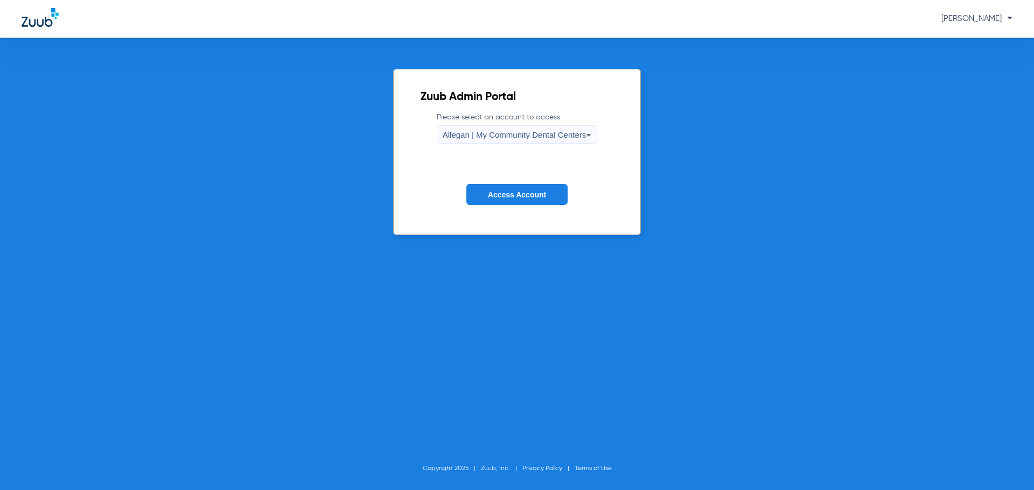
click at [542, 126] on mat-select "Allegan | My Community Dental Centers" at bounding box center [517, 134] width 161 height 18
click at [539, 130] on span "Allegan | My Community Dental Centers" at bounding box center [514, 134] width 144 height 9
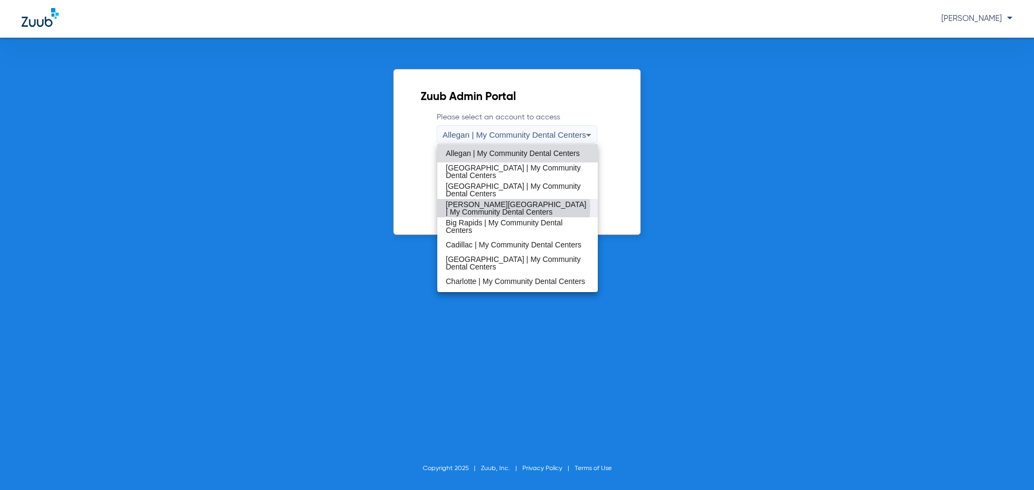
click at [496, 207] on span "[PERSON_NAME][GEOGRAPHIC_DATA] | My Community Dental Centers" at bounding box center [518, 208] width 144 height 15
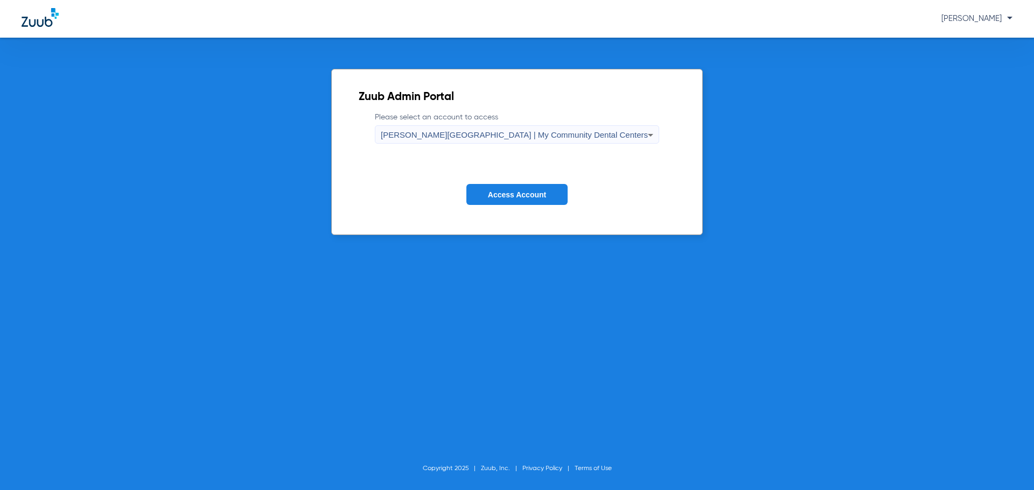
drag, startPoint x: 501, startPoint y: 193, endPoint x: 490, endPoint y: 195, distance: 11.0
click at [490, 195] on span "Access Account" at bounding box center [517, 195] width 58 height 9
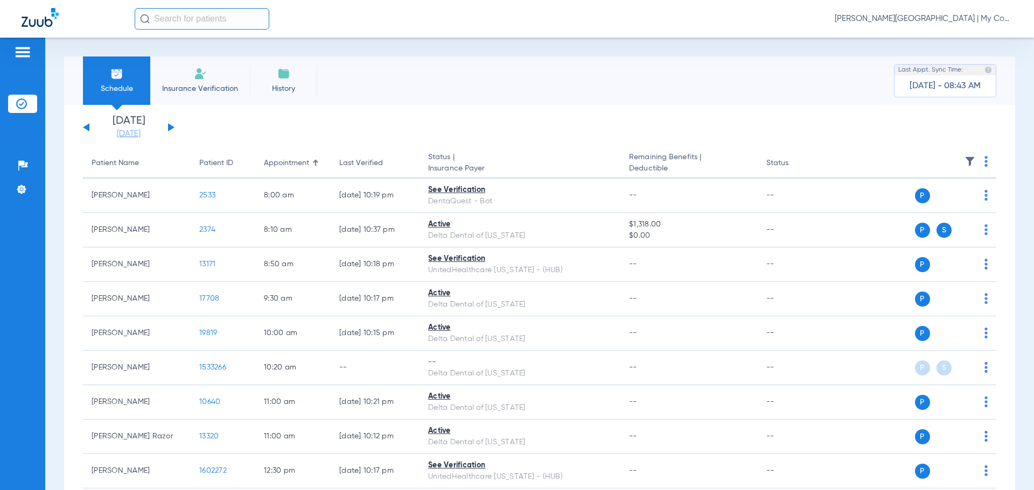
click at [132, 131] on link "[DATE]" at bounding box center [128, 134] width 65 height 11
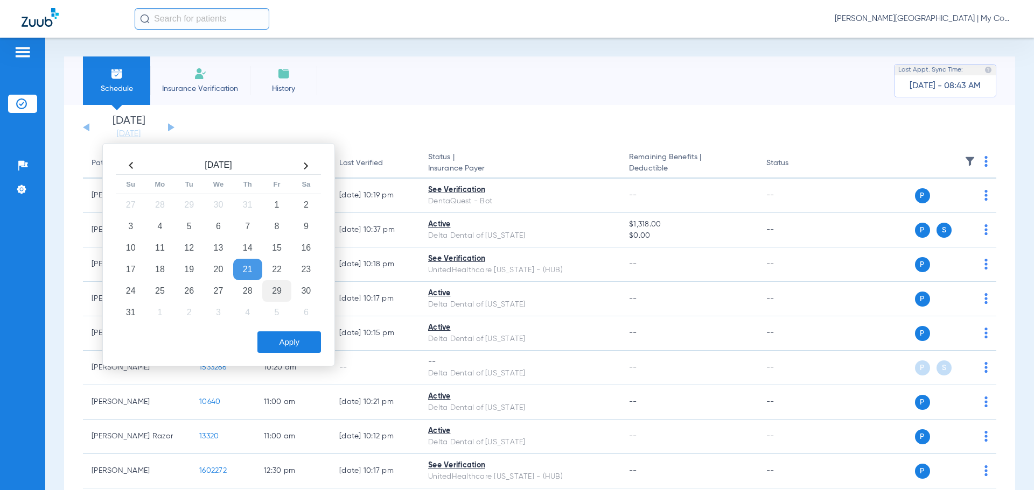
click at [278, 288] on td "29" at bounding box center [276, 291] width 29 height 22
click at [268, 335] on button "Apply" at bounding box center [289, 343] width 64 height 22
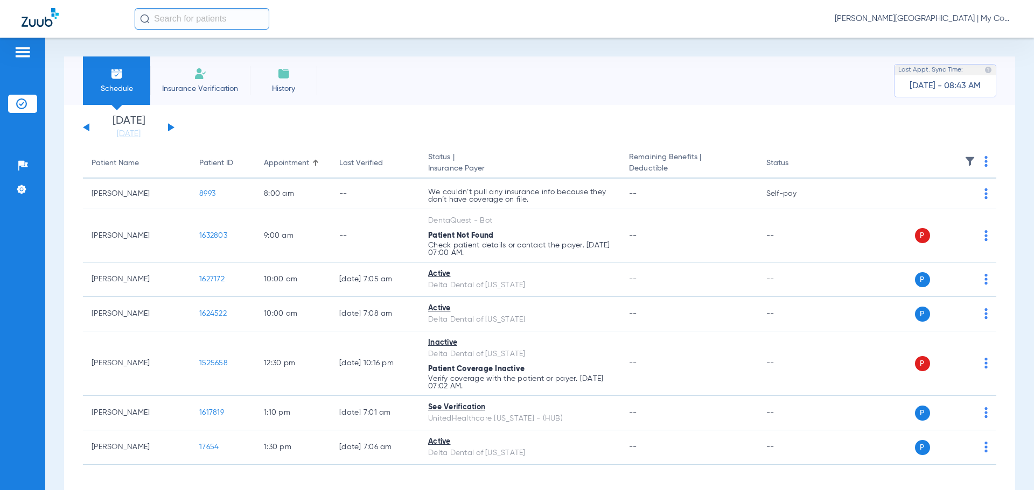
click at [57, 190] on div "Schedule Insurance Verification History Last Appt. Sync Time: Today - 08:43 AM …" at bounding box center [539, 264] width 988 height 453
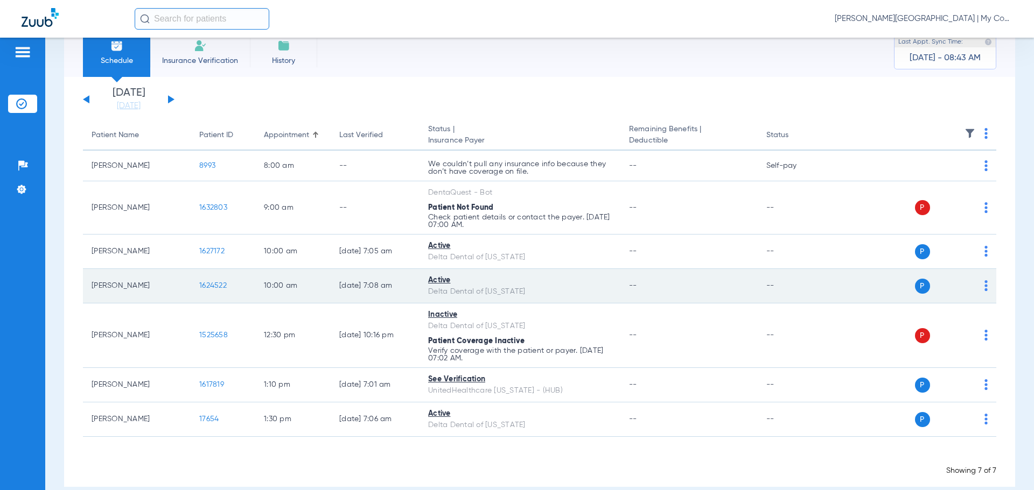
scroll to position [44, 0]
